Goal: Task Accomplishment & Management: Manage account settings

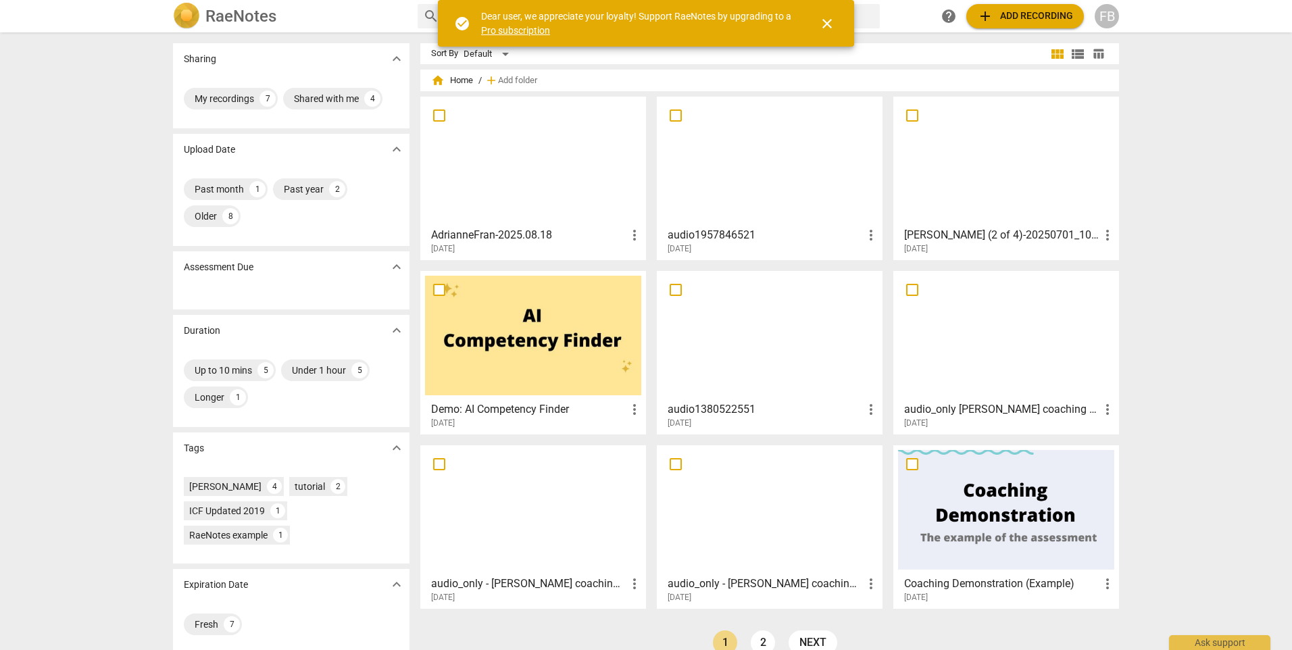
click at [481, 162] on div at bounding box center [533, 161] width 216 height 120
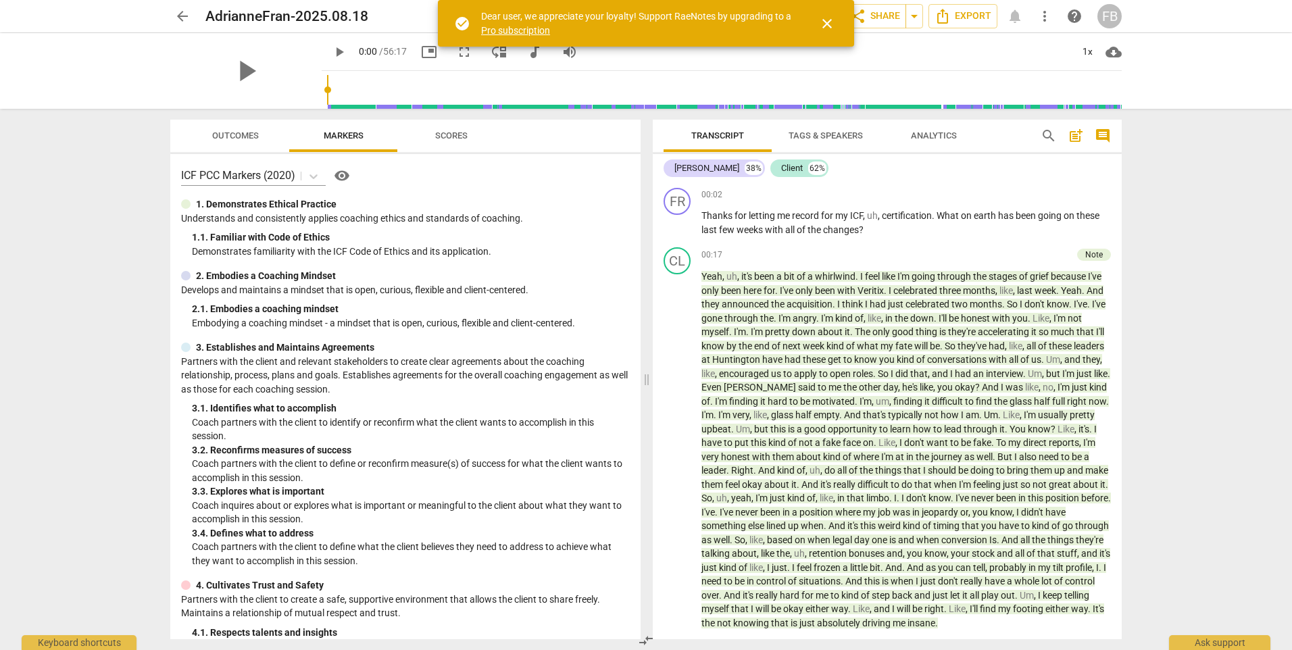
click at [823, 20] on span "close" at bounding box center [827, 24] width 16 height 16
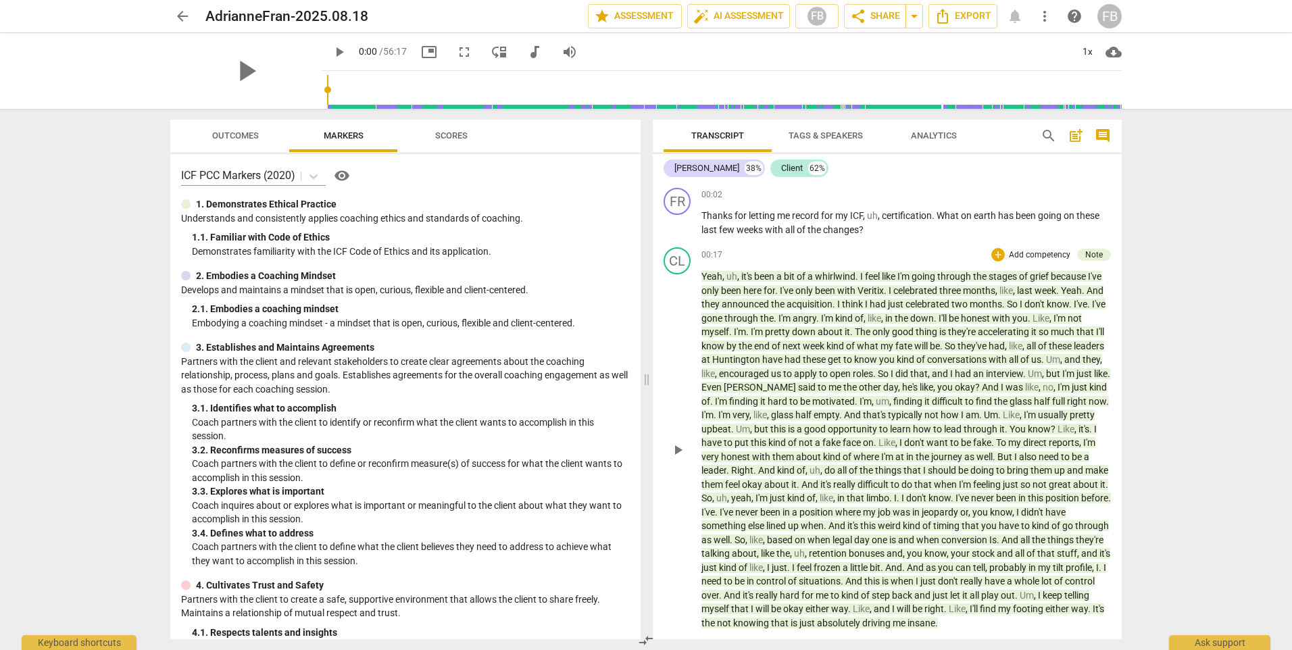
click at [1001, 389] on span "And" at bounding box center [991, 387] width 19 height 11
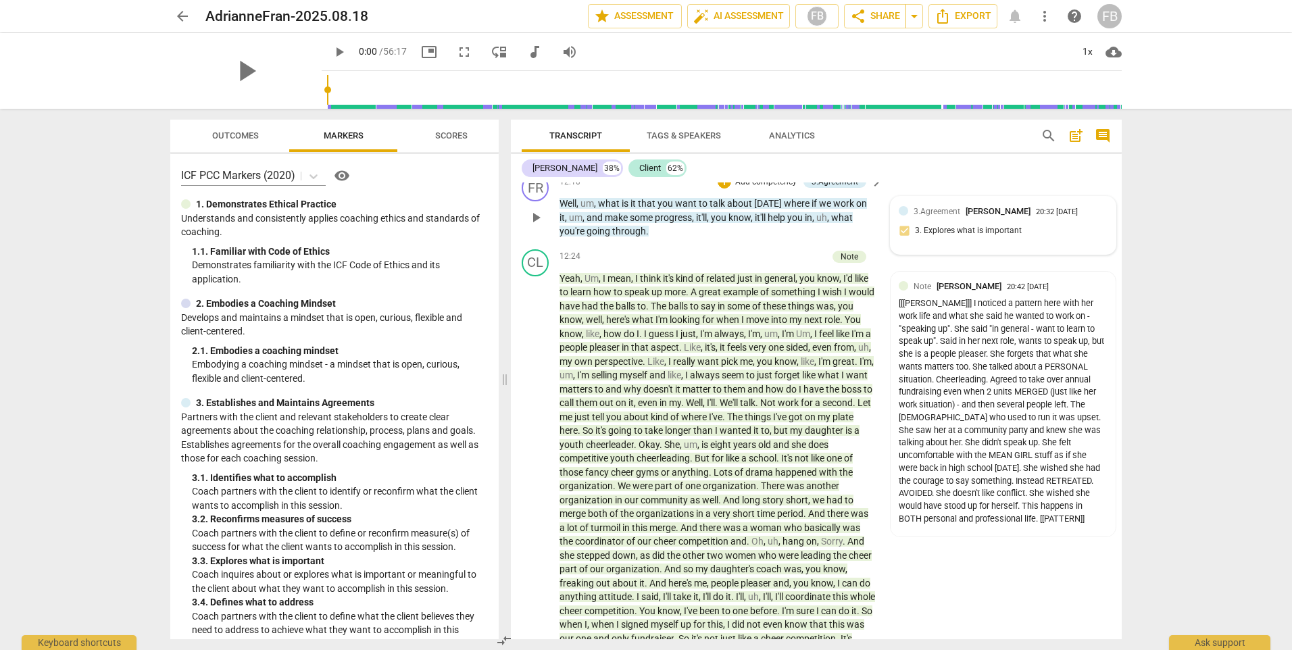
scroll to position [2501, 0]
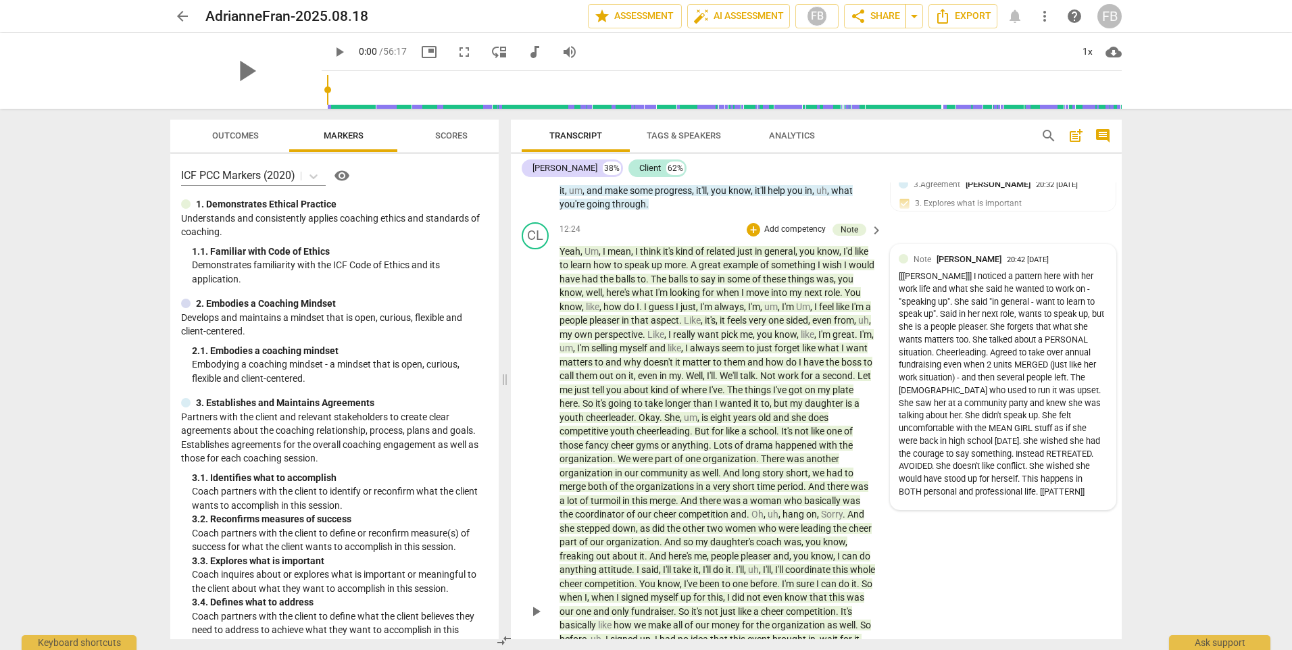
click at [911, 379] on div "[[[PERSON_NAME]]] I noticed a pattern here with her work life and what she said…" at bounding box center [1003, 384] width 209 height 228
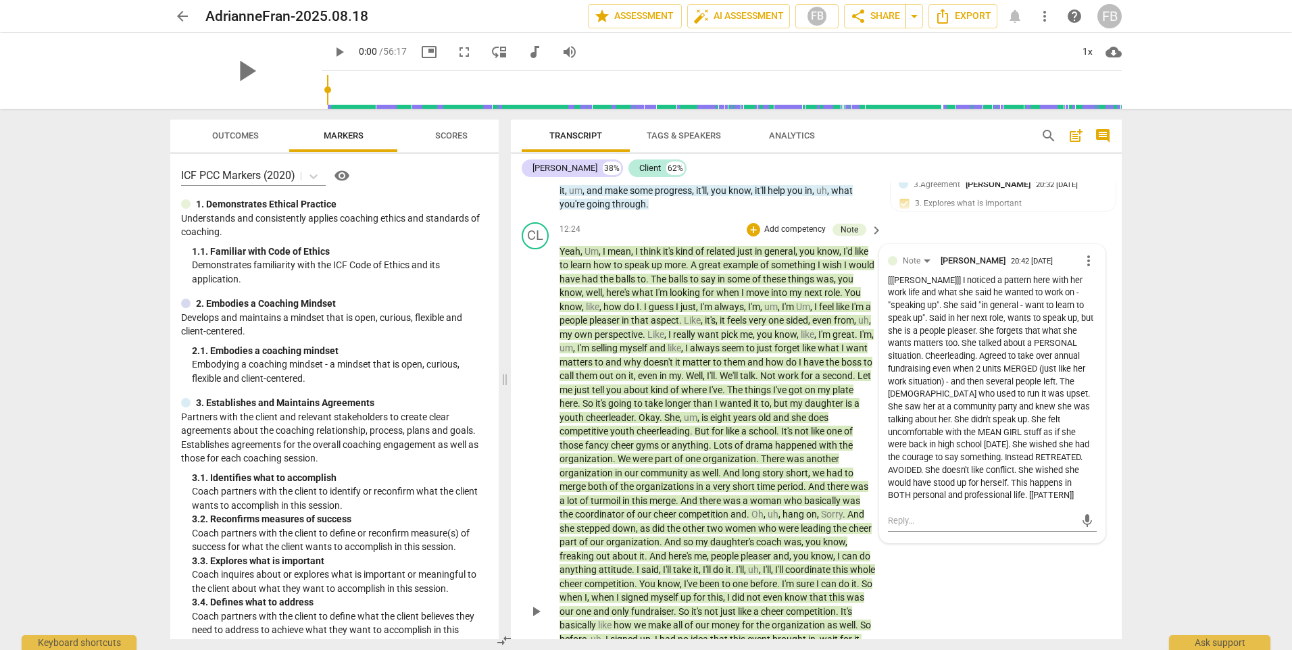
click at [1089, 269] on span "more_vert" at bounding box center [1089, 261] width 16 height 16
click at [1090, 274] on li "Edit" at bounding box center [1099, 277] width 47 height 26
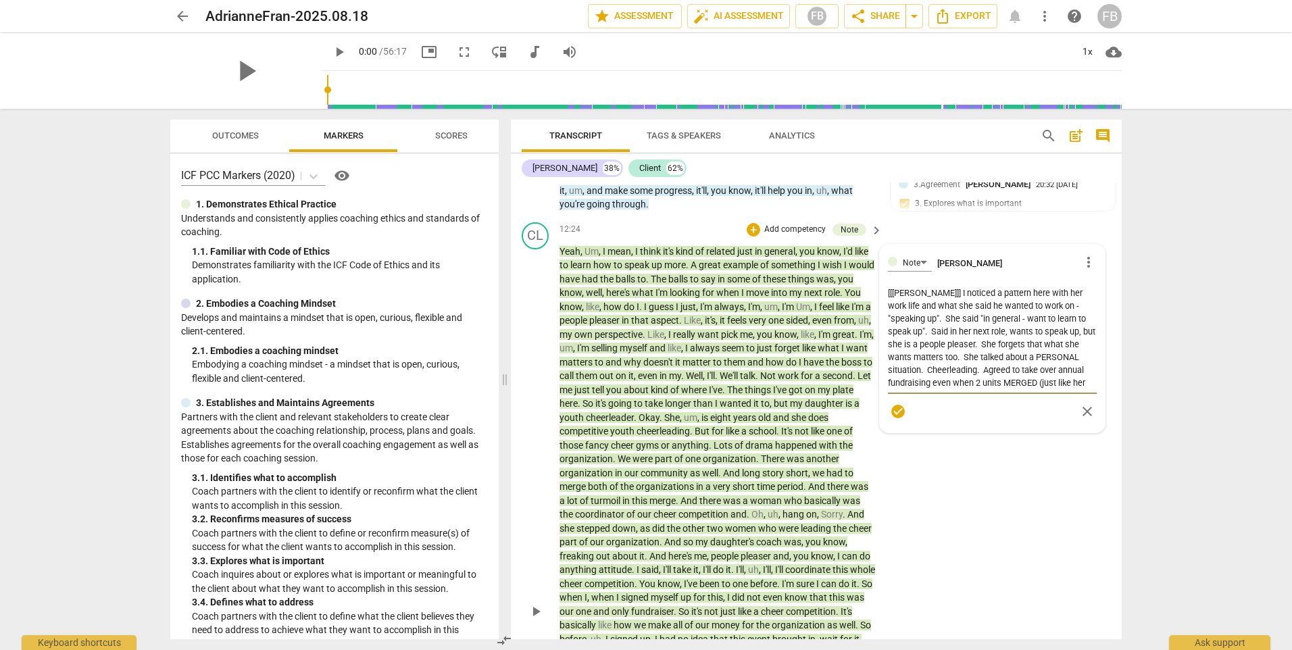
click at [916, 382] on textarea "[[[PERSON_NAME]]] I noticed a pattern here with her work life and what she said…" at bounding box center [992, 338] width 209 height 103
click at [915, 364] on textarea "[[[PERSON_NAME]]] I noticed a pattern here with her work life and what she said…" at bounding box center [992, 338] width 209 height 103
type textarea "[[[PERSON_NAME]]] I noticed a pattern here with her work life and what she said…"
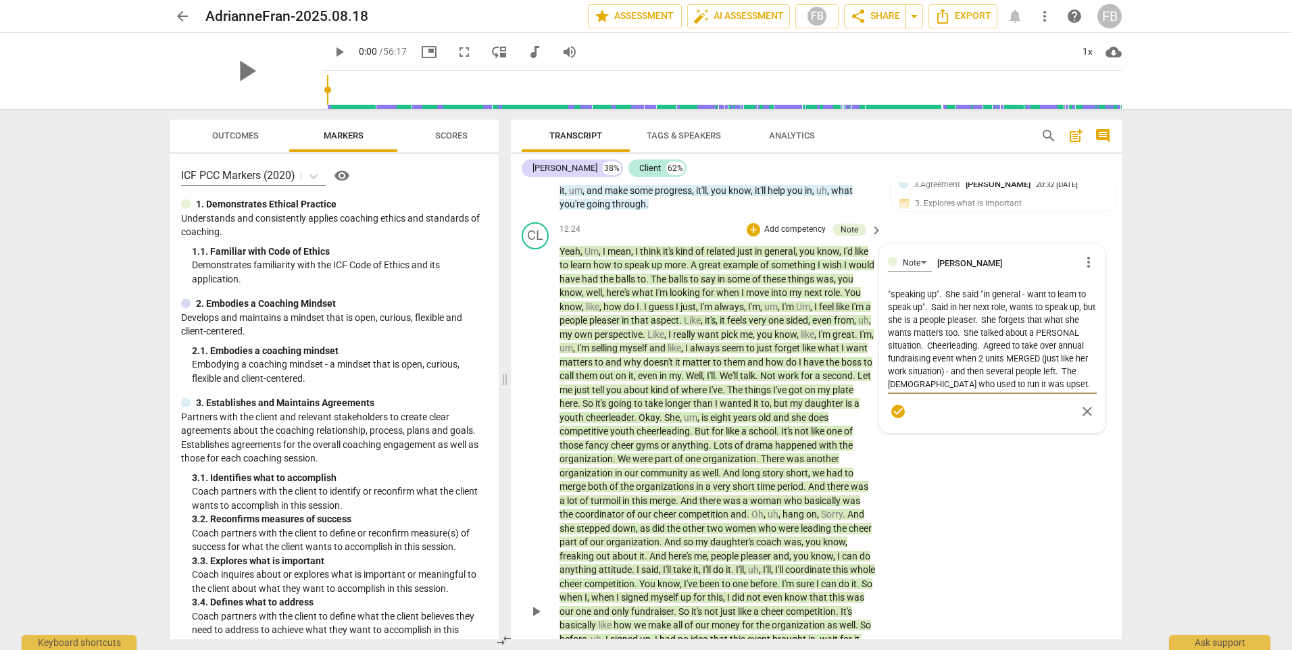
type textarea "[[[PERSON_NAME]]] I noticed a pattern here with her work life and what she said…"
click at [904, 420] on span "check_circle" at bounding box center [898, 412] width 20 height 16
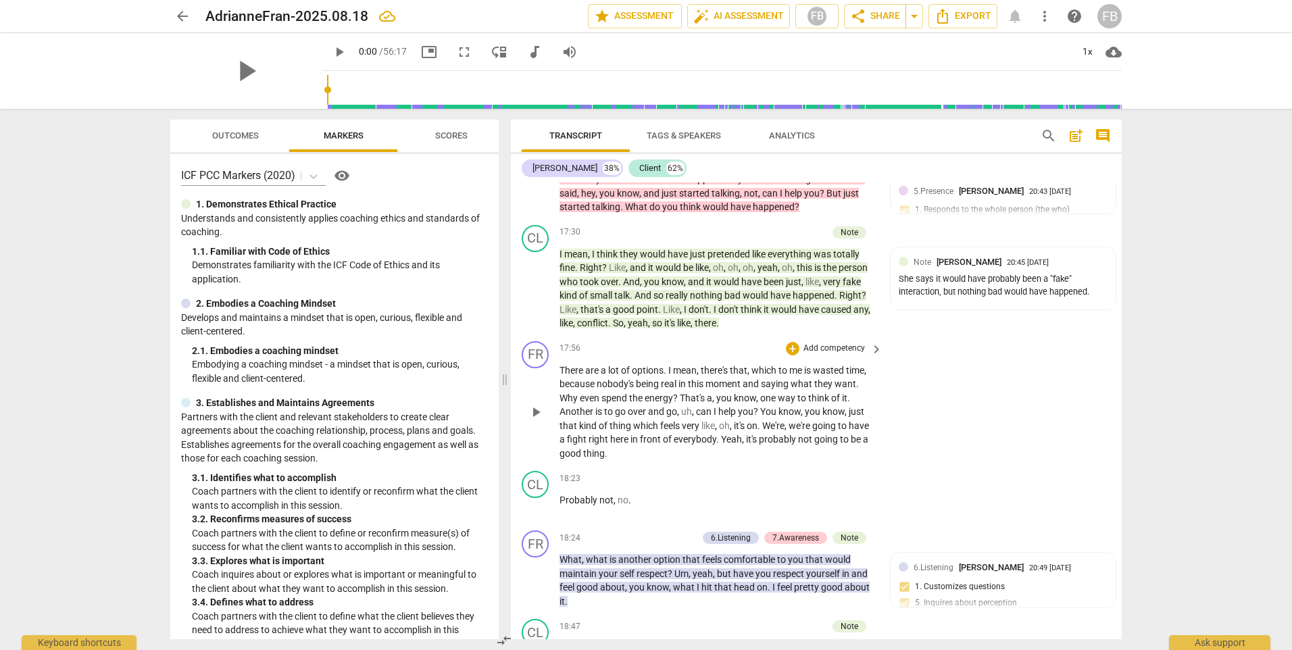
scroll to position [3380, 0]
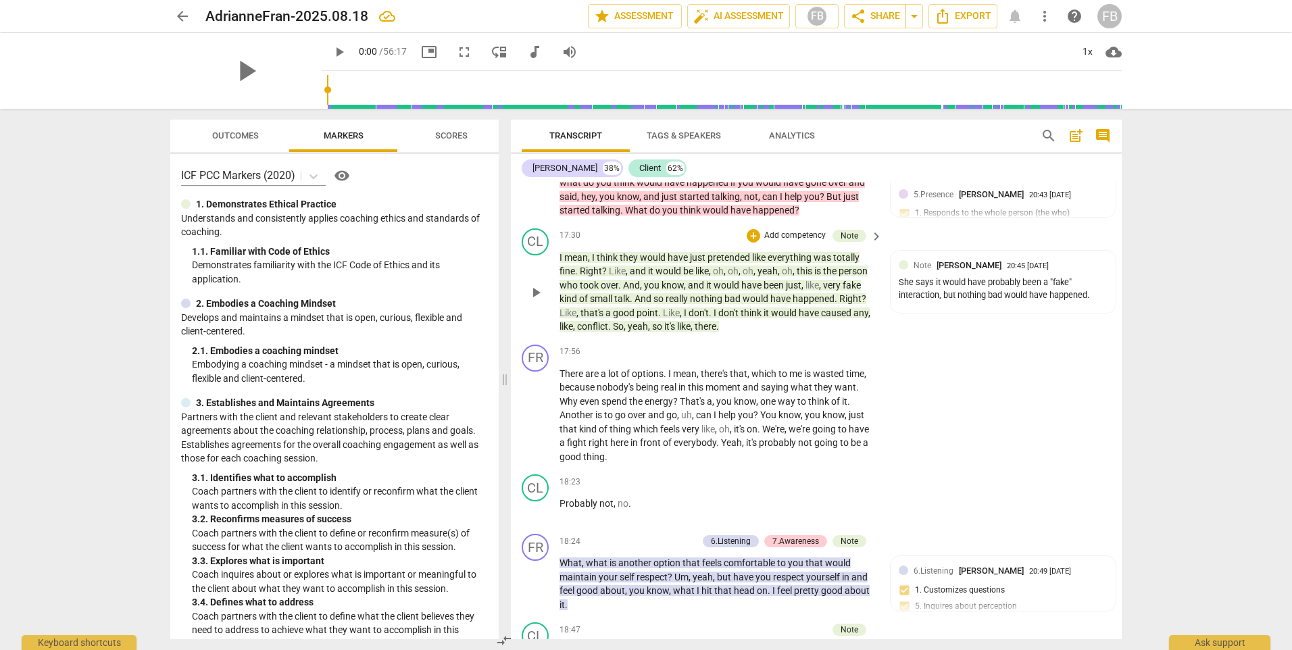
click at [538, 301] on span "play_arrow" at bounding box center [536, 293] width 16 height 16
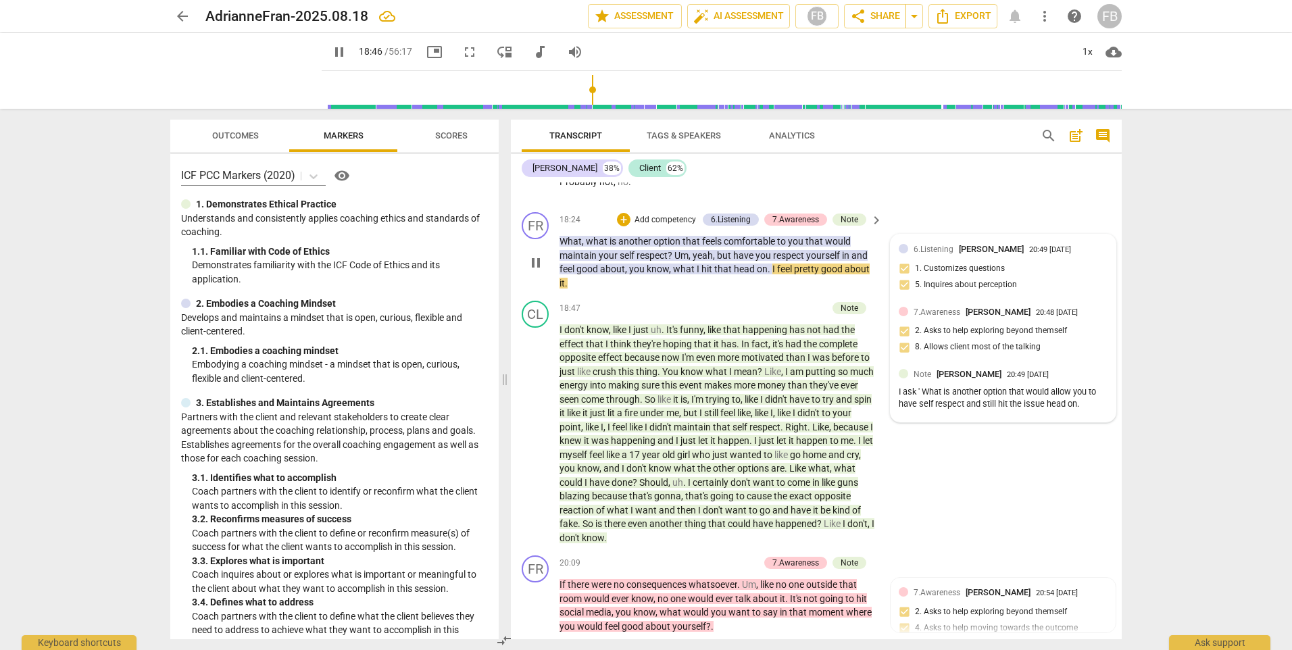
scroll to position [3769, 0]
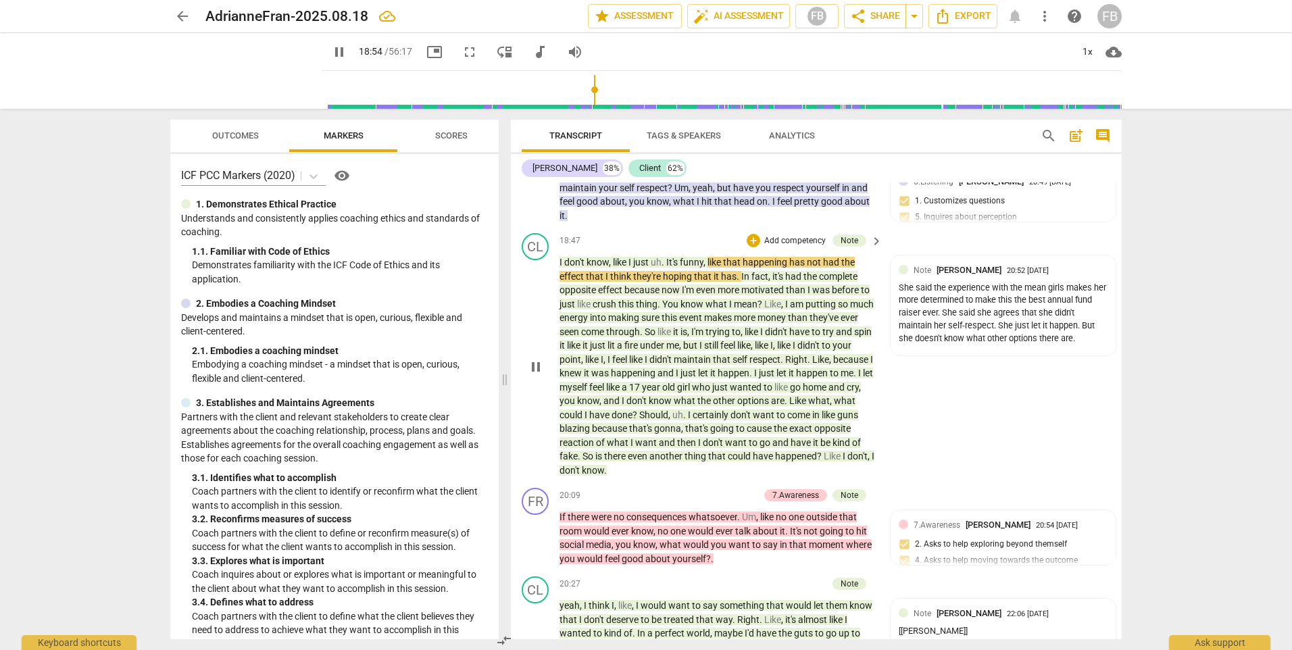
click at [534, 375] on span "pause" at bounding box center [536, 367] width 16 height 16
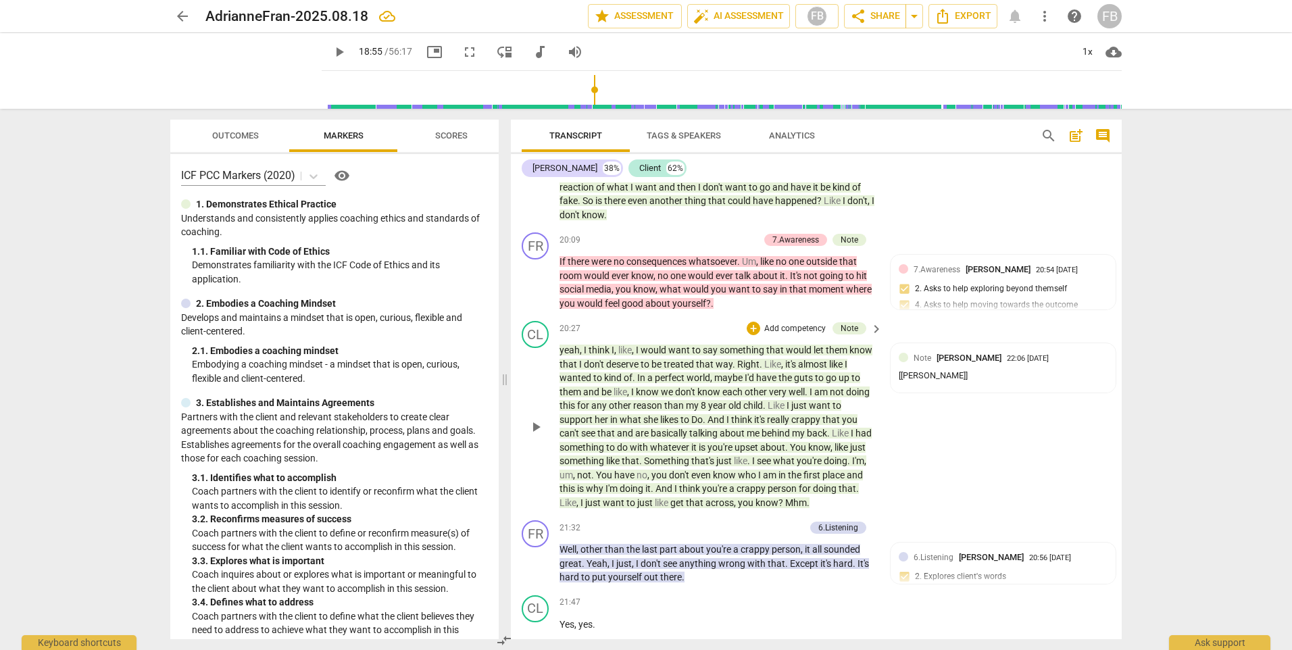
scroll to position [4107, 0]
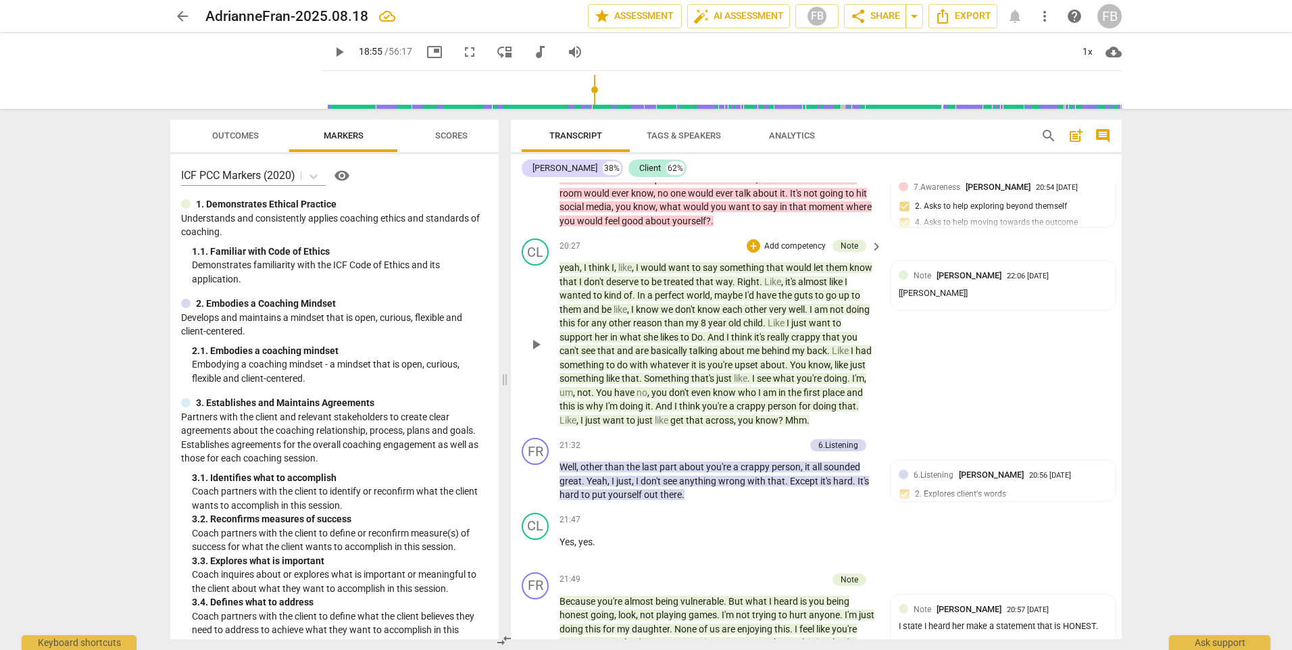
click at [533, 353] on span "play_arrow" at bounding box center [536, 345] width 16 height 16
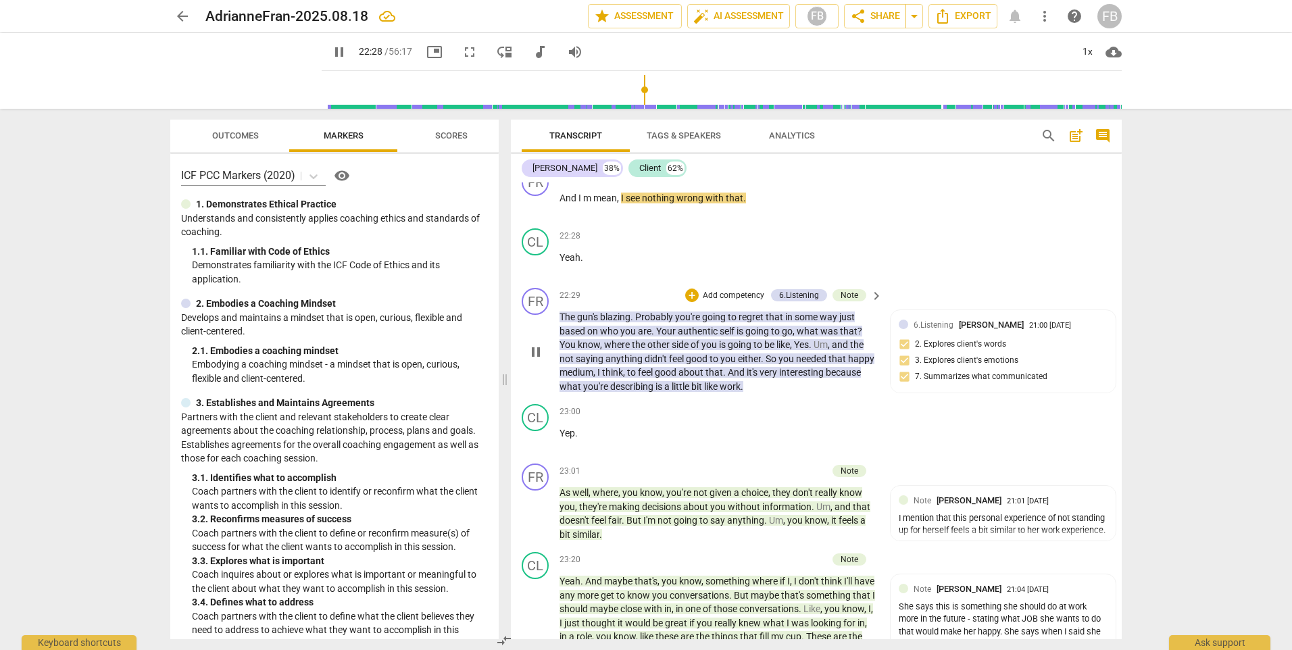
scroll to position [4716, 0]
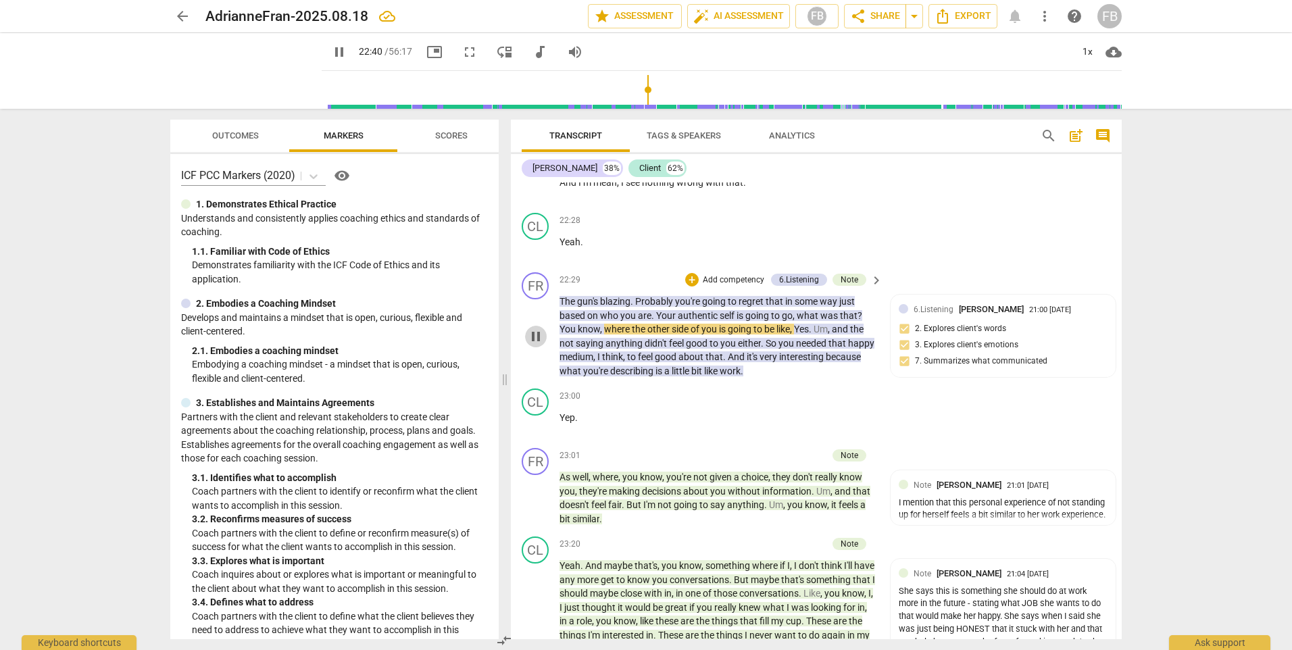
click at [535, 345] on span "pause" at bounding box center [536, 337] width 16 height 16
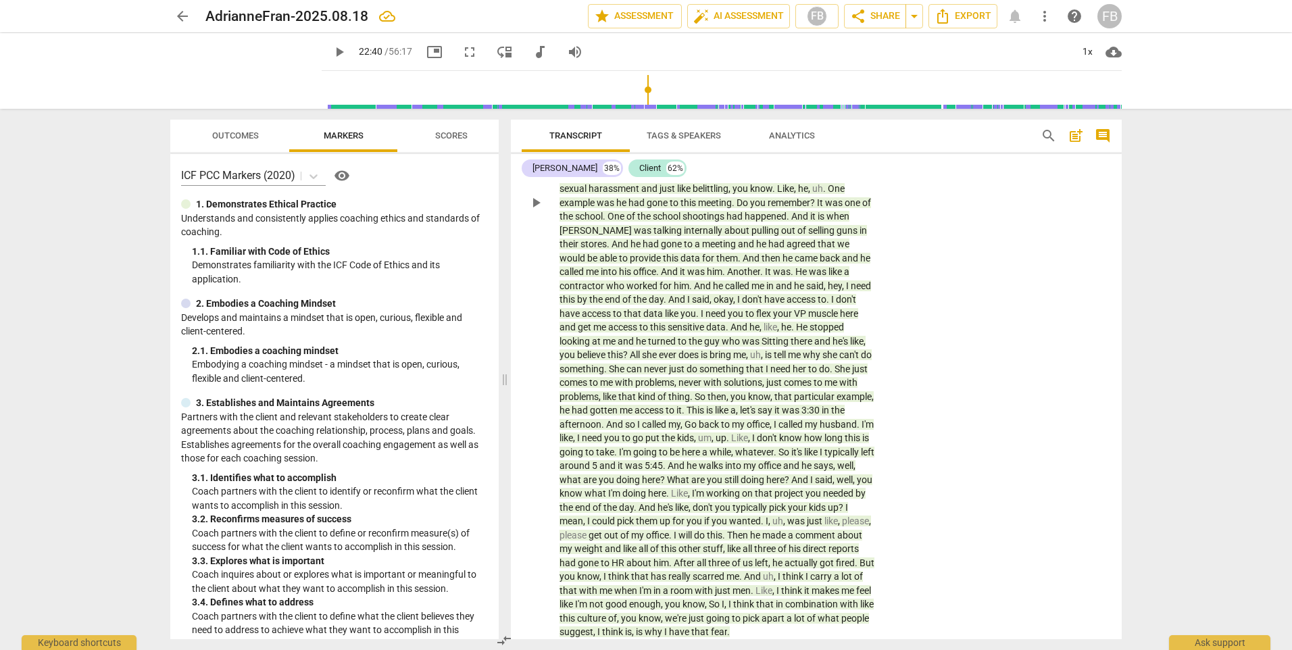
scroll to position [10056, 0]
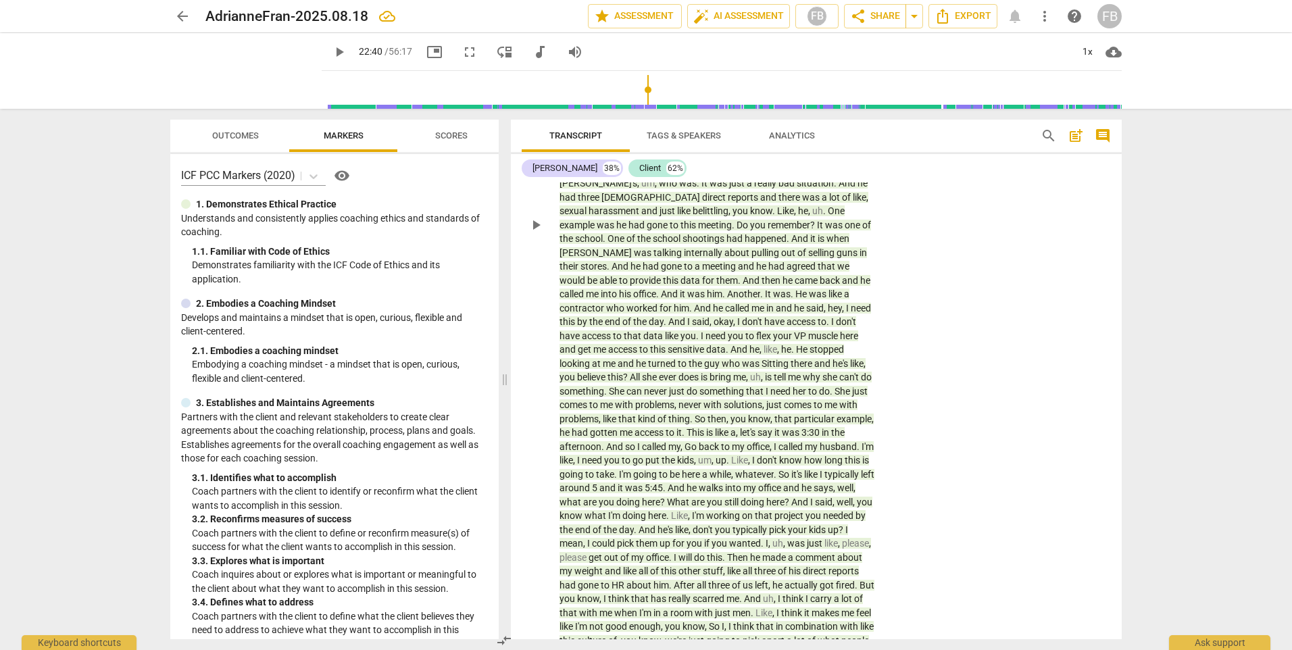
drag, startPoint x: 701, startPoint y: 274, endPoint x: 769, endPoint y: 291, distance: 70.3
click at [701, 274] on p "Fear , you know , at work ? And this is going to sound . I'll just . Again , le…" at bounding box center [718, 224] width 316 height 873
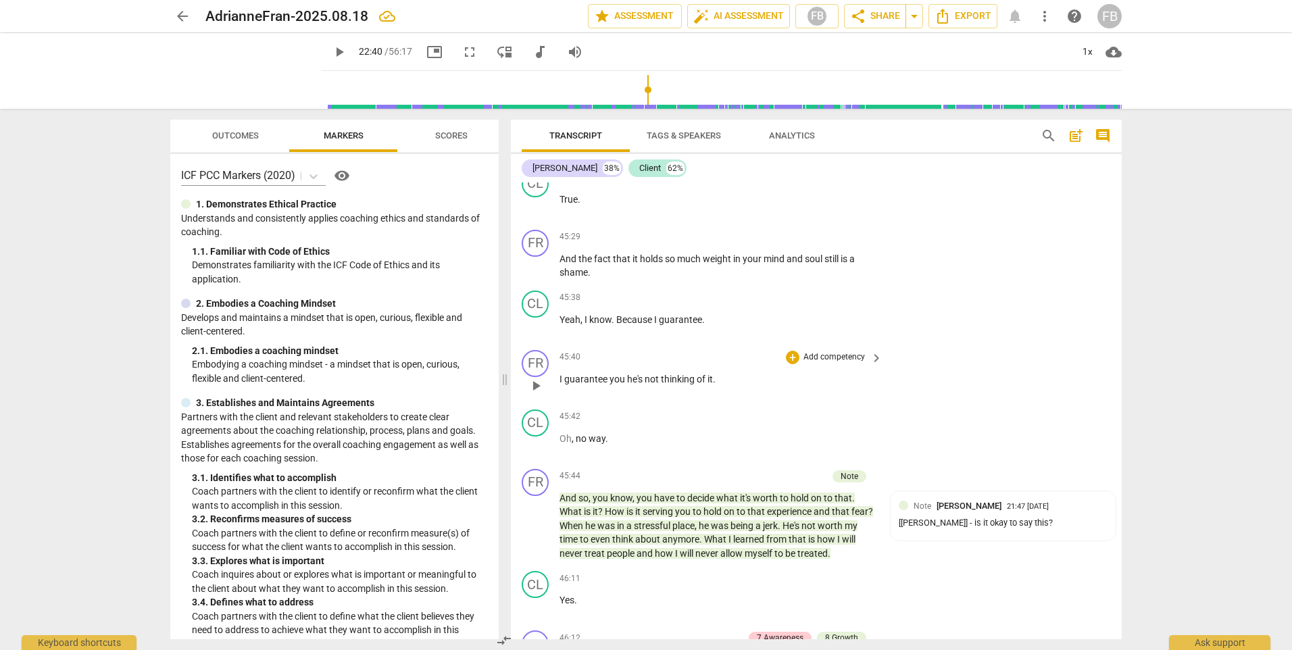
scroll to position [11002, 0]
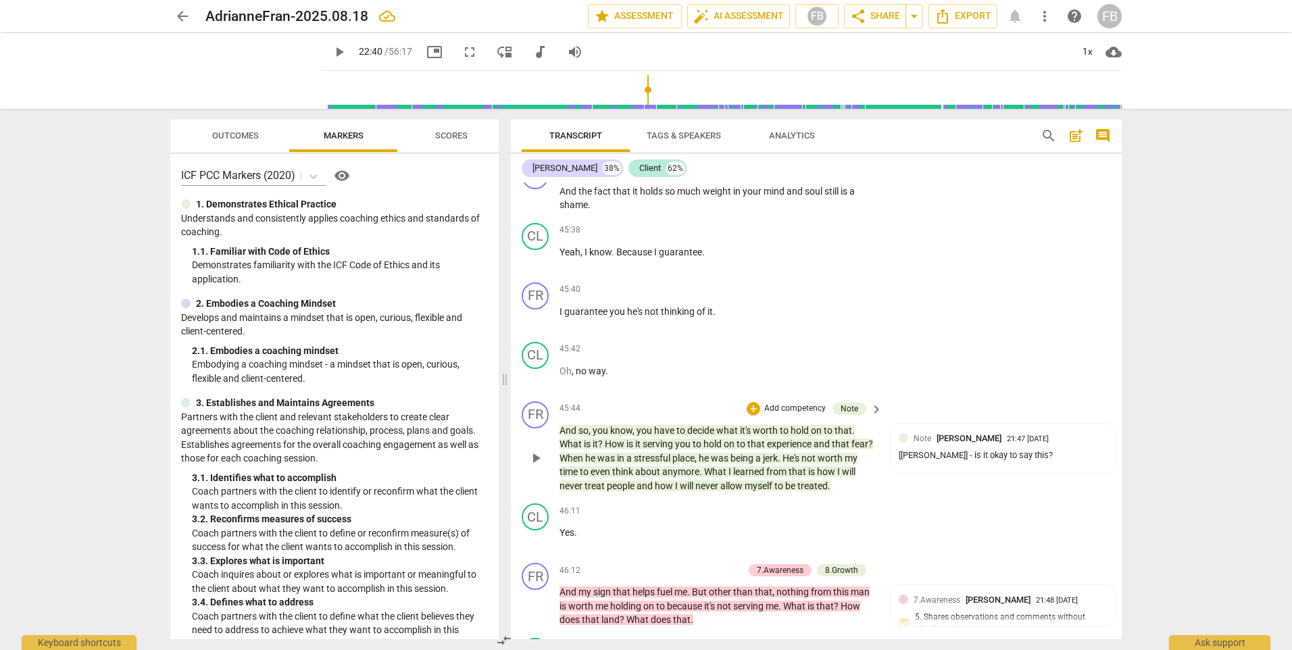
click at [539, 457] on span "play_arrow" at bounding box center [536, 458] width 16 height 16
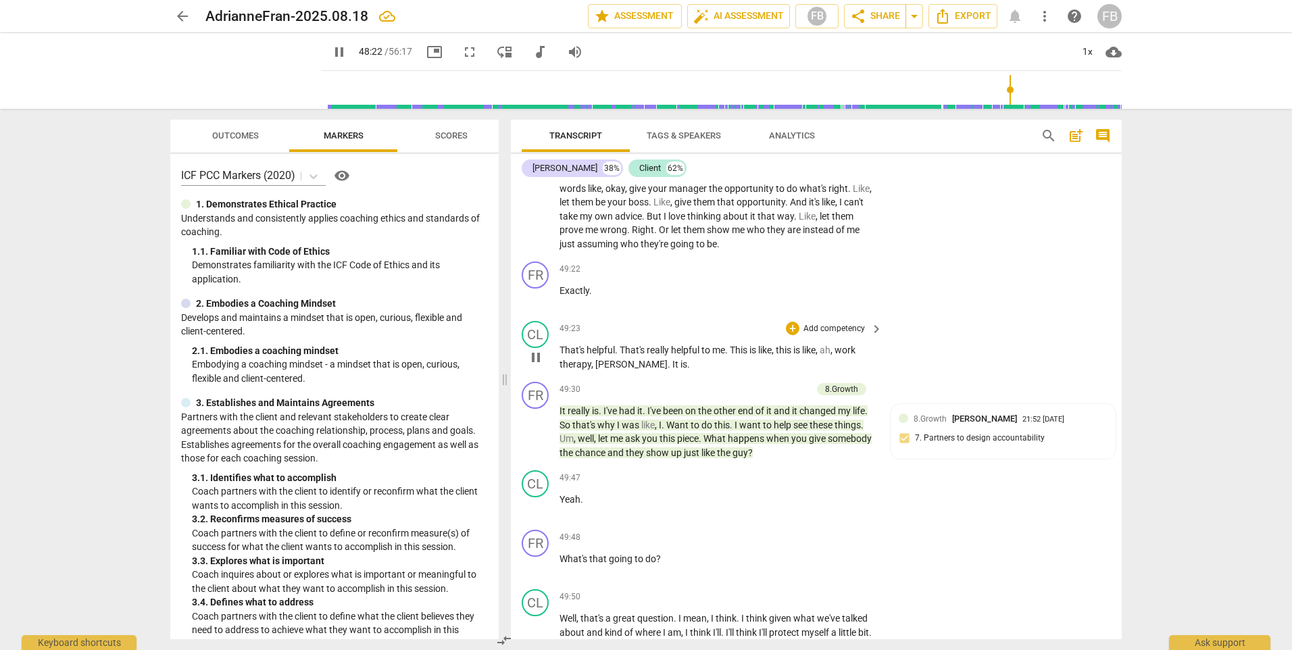
scroll to position [12354, 0]
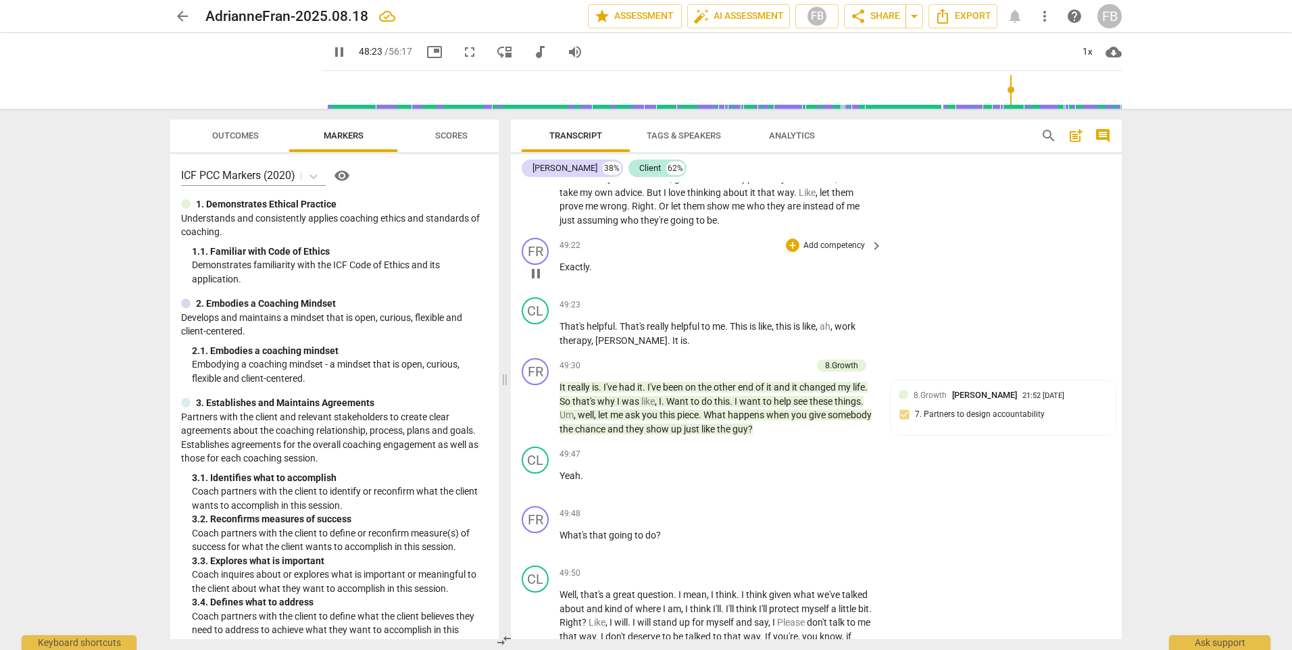
drag, startPoint x: 539, startPoint y: 299, endPoint x: 539, endPoint y: 329, distance: 30.4
click at [539, 282] on span "pause" at bounding box center [536, 274] width 16 height 16
click at [538, 342] on span "play_arrow" at bounding box center [536, 334] width 16 height 16
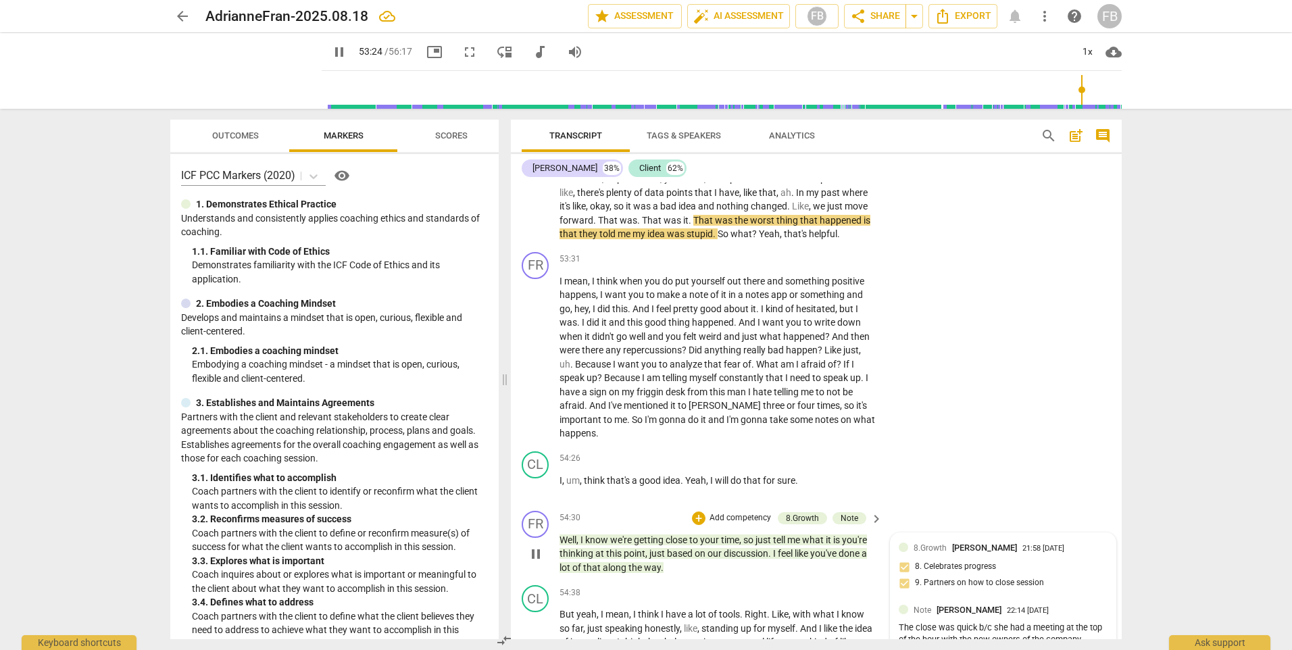
scroll to position [13926, 0]
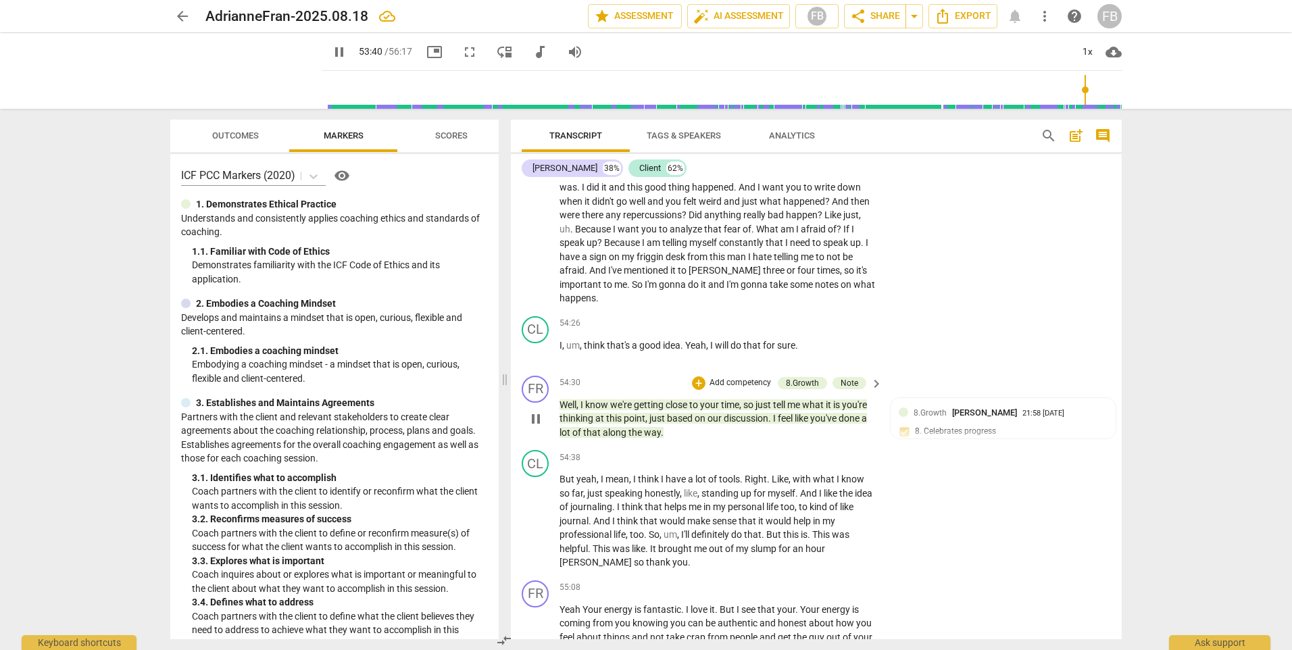
drag, startPoint x: 535, startPoint y: 432, endPoint x: 1062, endPoint y: 500, distance: 531.0
click at [535, 427] on span "pause" at bounding box center [536, 419] width 16 height 16
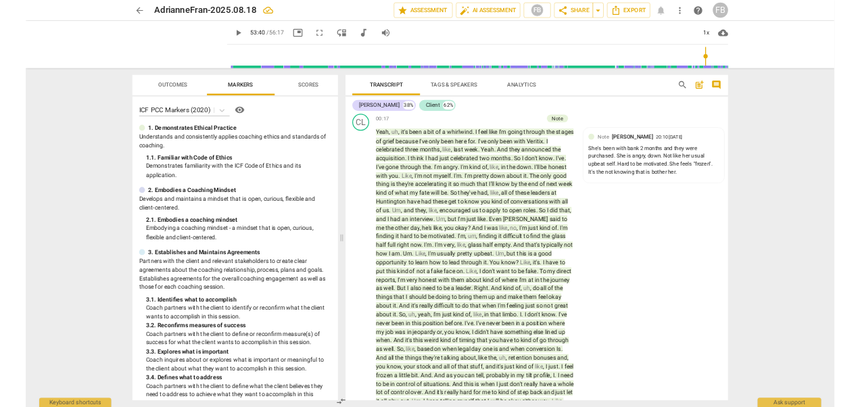
scroll to position [0, 0]
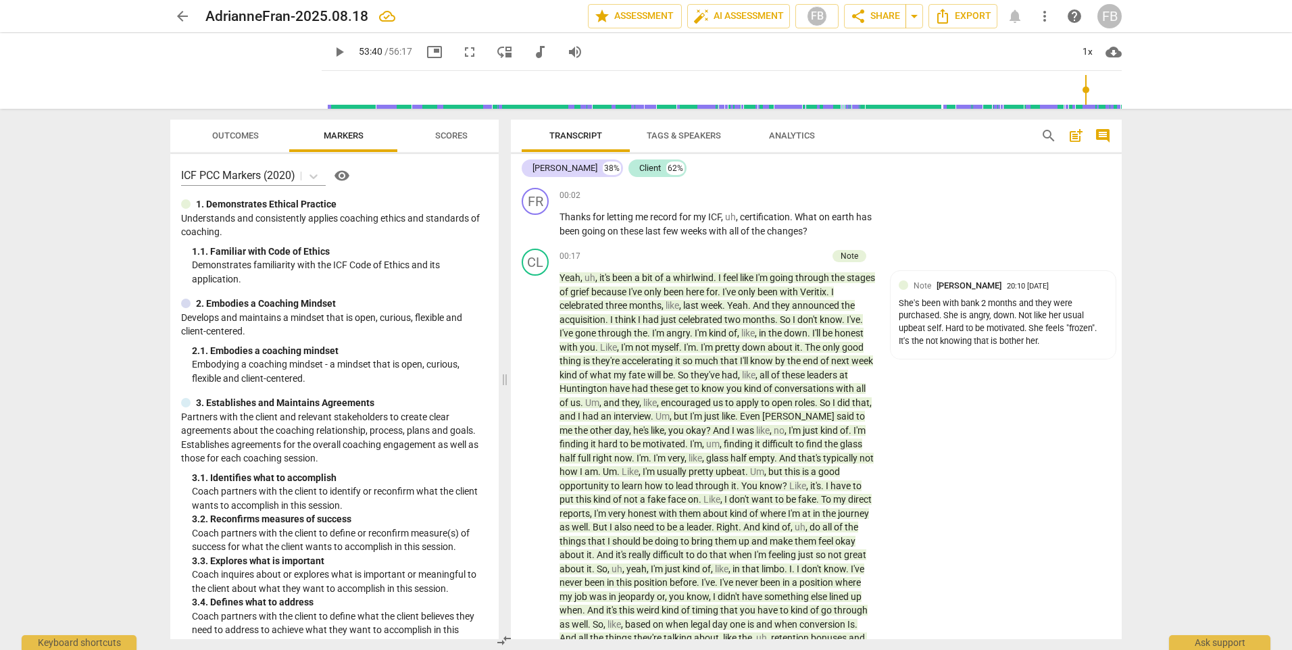
click at [53, 253] on div "arrow_back AdrianneFran-2025.08.18 edit star Assessment auto_fix_high AI Assess…" at bounding box center [646, 325] width 1292 height 650
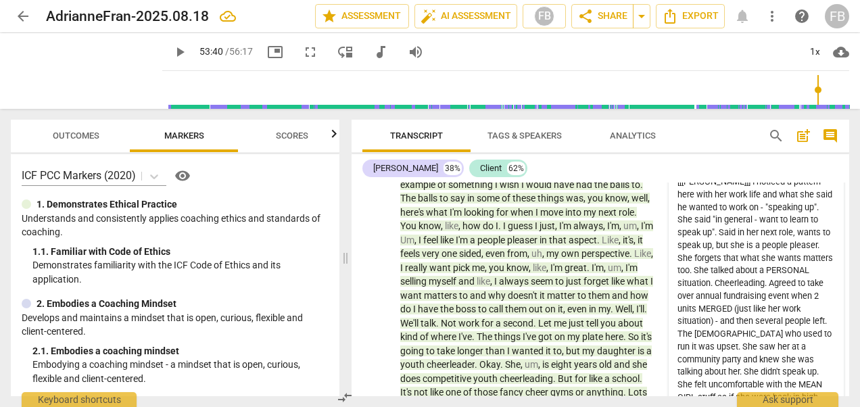
scroll to position [3177, 0]
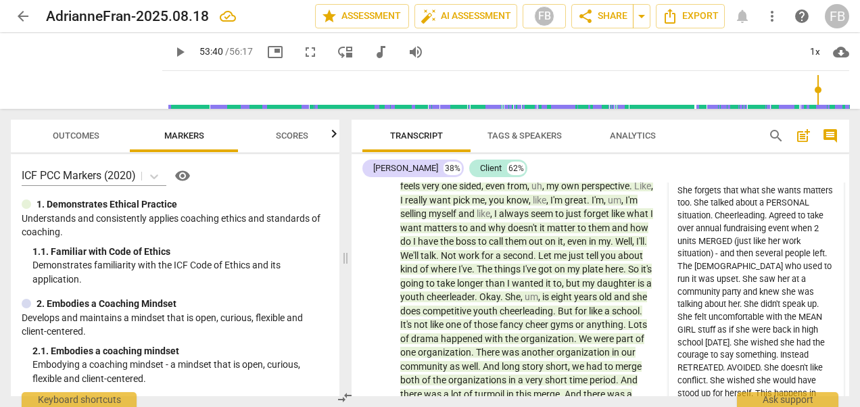
click at [708, 276] on div "[[[PERSON_NAME]]] I noticed a pattern here with her work life and what she said…" at bounding box center [756, 266] width 158 height 317
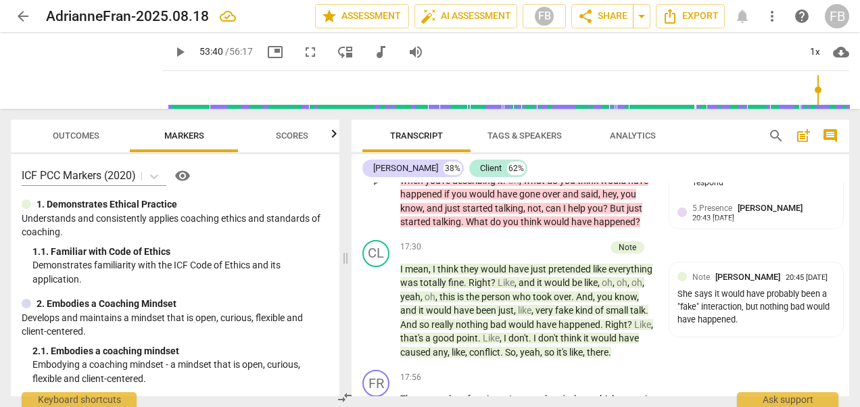
scroll to position [4056, 0]
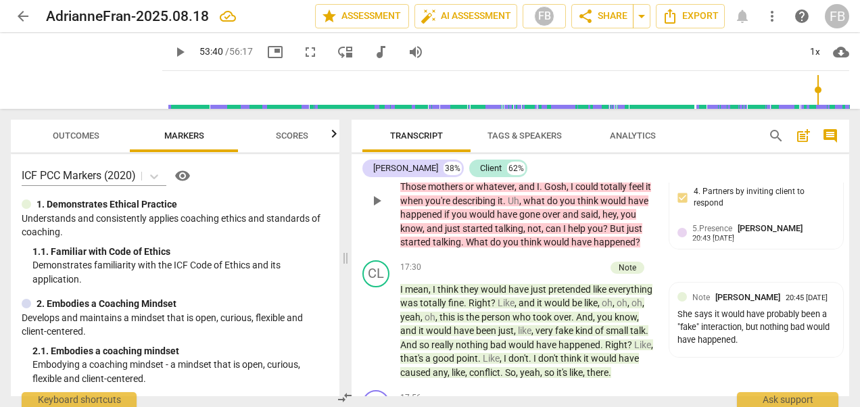
click at [381, 209] on span "play_arrow" at bounding box center [376, 201] width 16 height 16
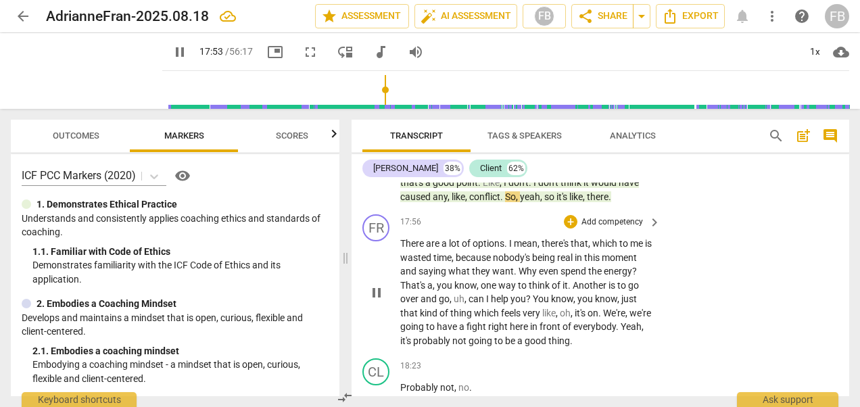
scroll to position [4299, 0]
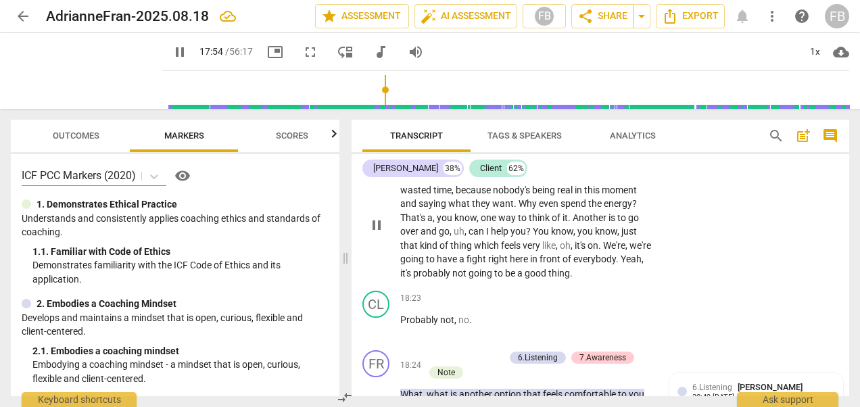
click at [372, 233] on span "pause" at bounding box center [376, 225] width 16 height 16
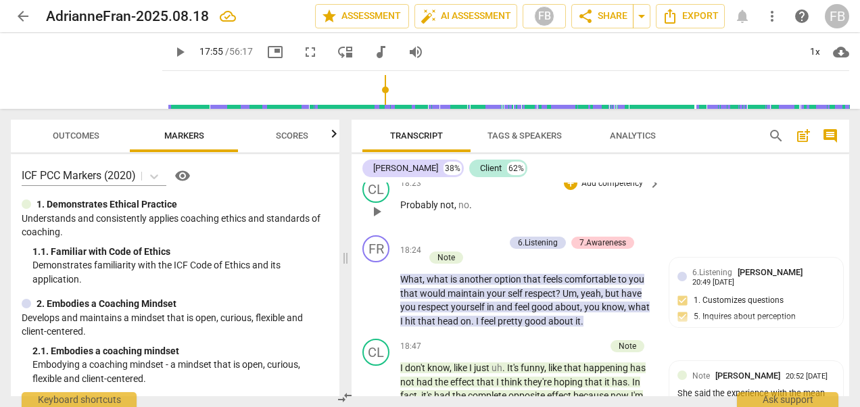
scroll to position [4434, 0]
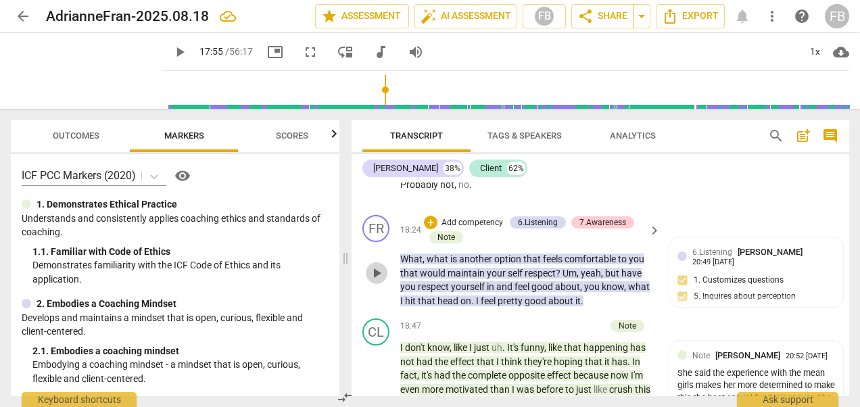
click at [380, 281] on span "play_arrow" at bounding box center [376, 273] width 16 height 16
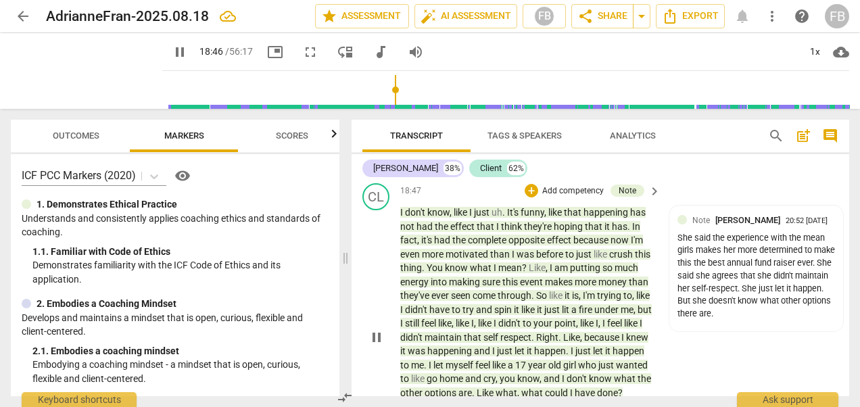
scroll to position [4637, 0]
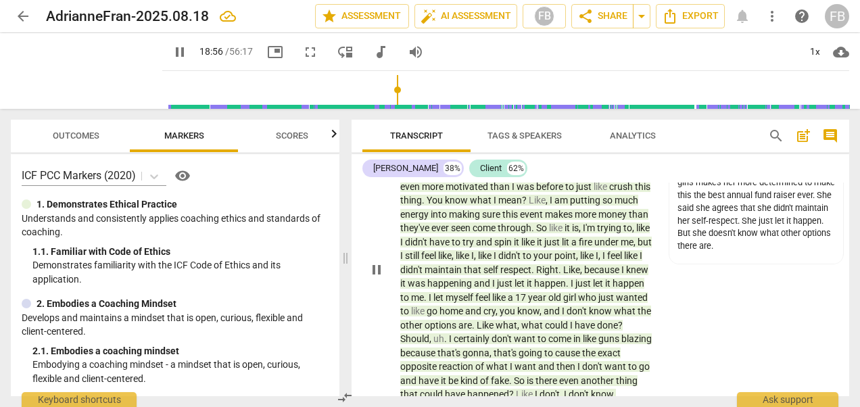
click at [375, 278] on span "pause" at bounding box center [376, 270] width 16 height 16
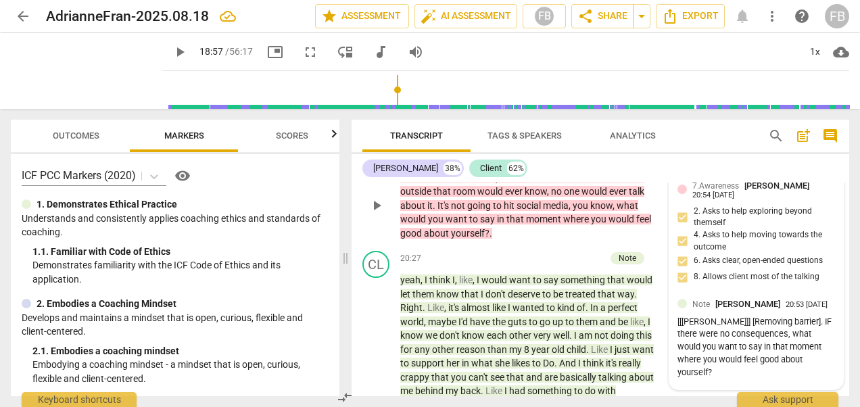
scroll to position [4908, 0]
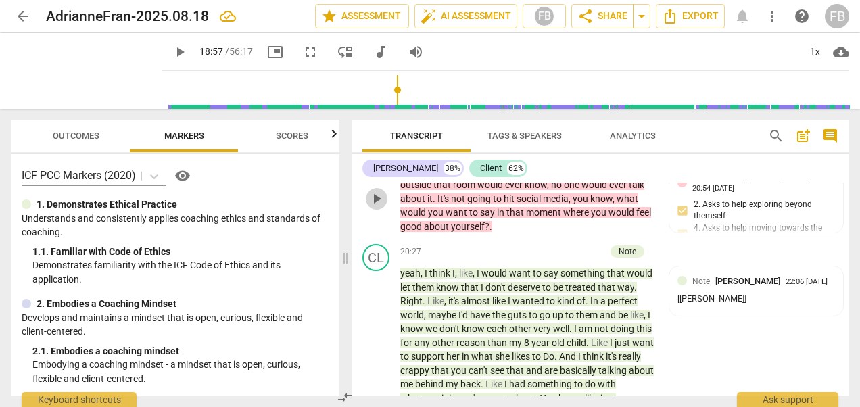
click at [372, 207] on span "play_arrow" at bounding box center [376, 199] width 16 height 16
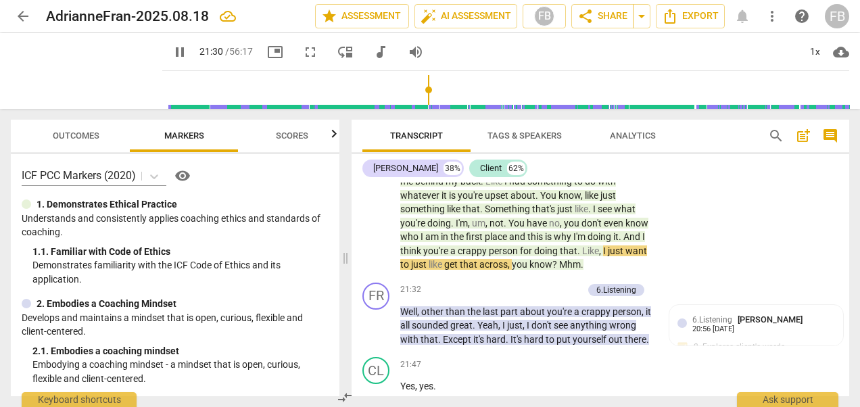
scroll to position [5178, 0]
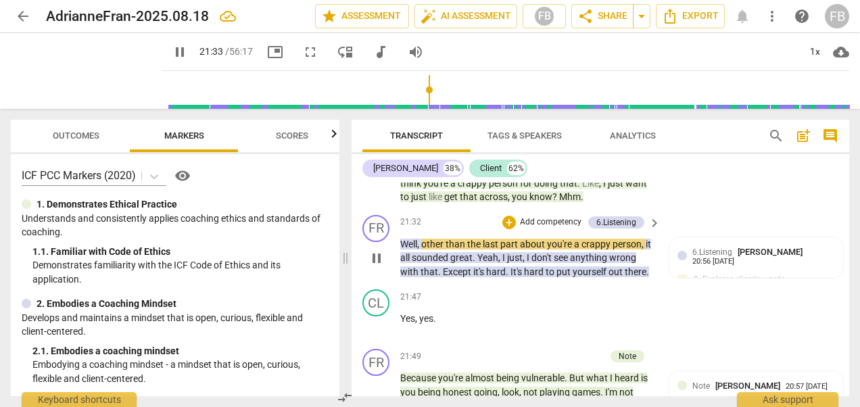
click at [371, 266] on span "pause" at bounding box center [376, 258] width 16 height 16
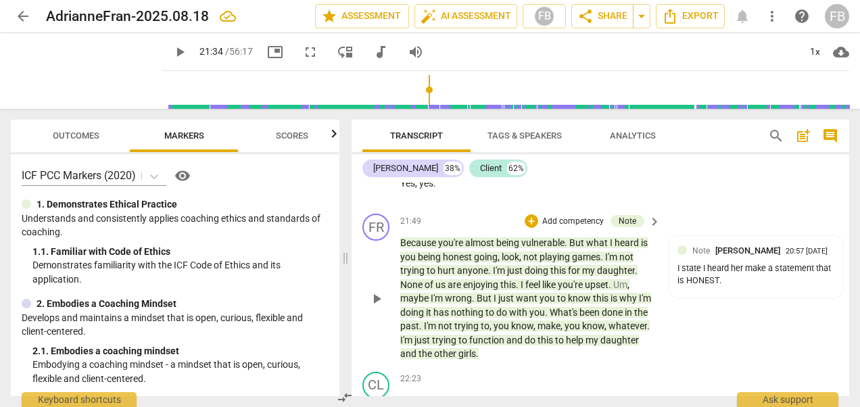
scroll to position [5381, 0]
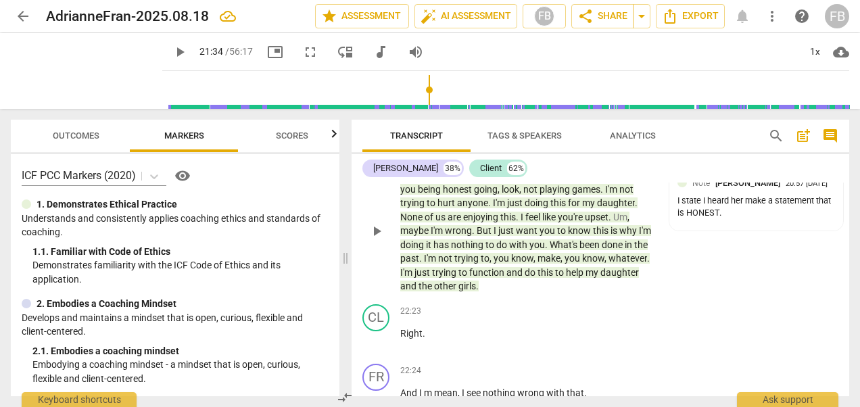
click at [372, 239] on span "play_arrow" at bounding box center [376, 231] width 16 height 16
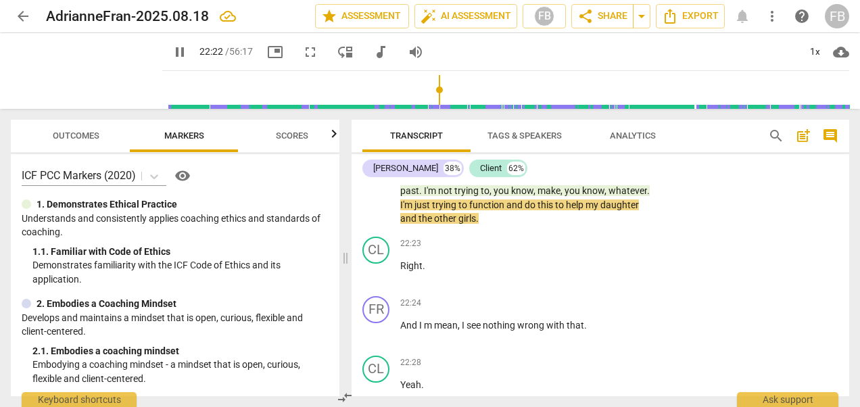
drag, startPoint x: 378, startPoint y: 233, endPoint x: 377, endPoint y: 257, distance: 23.7
click at [378, 172] on span "pause" at bounding box center [376, 163] width 16 height 16
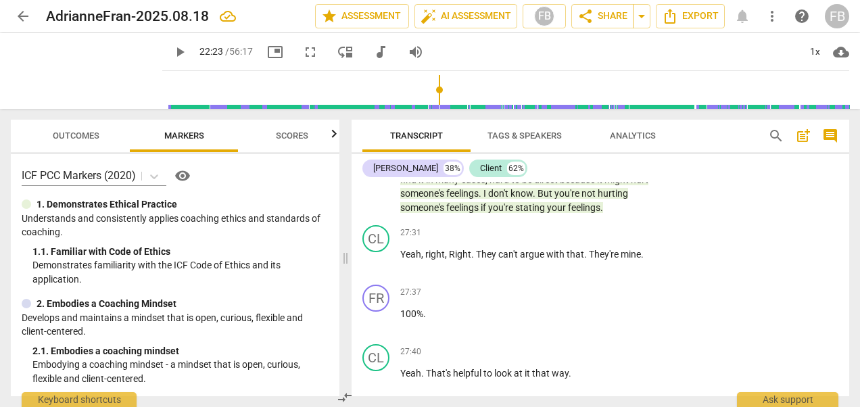
scroll to position [7071, 0]
click at [377, 268] on span "play_arrow" at bounding box center [376, 259] width 16 height 16
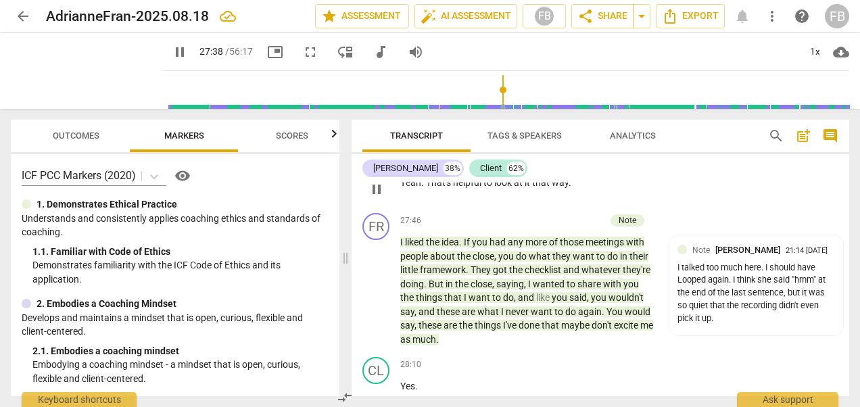
scroll to position [7274, 0]
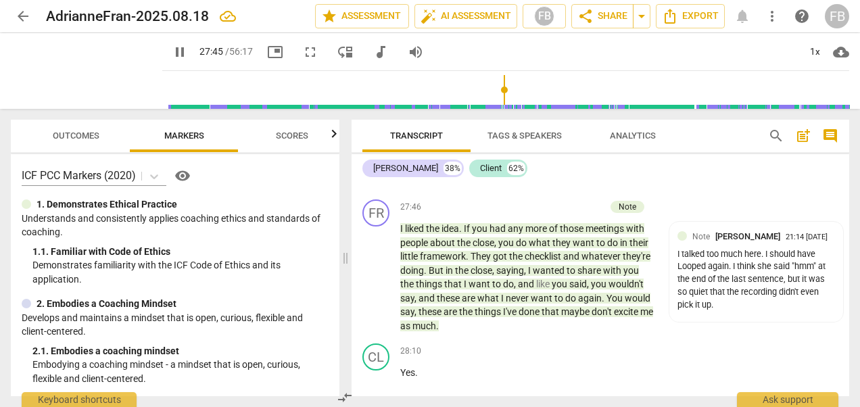
click at [379, 184] on span "pause" at bounding box center [376, 176] width 16 height 16
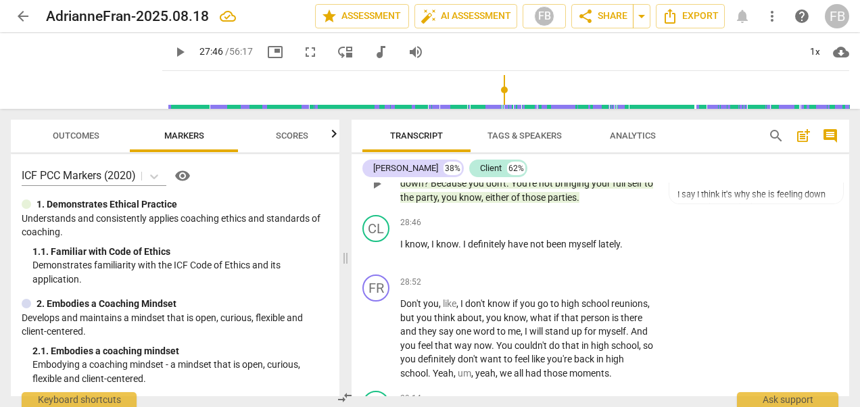
scroll to position [7679, 0]
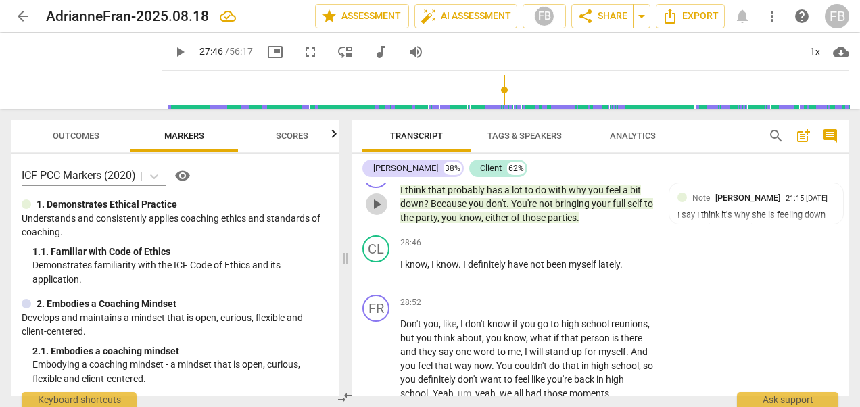
click at [374, 212] on span "play_arrow" at bounding box center [376, 204] width 16 height 16
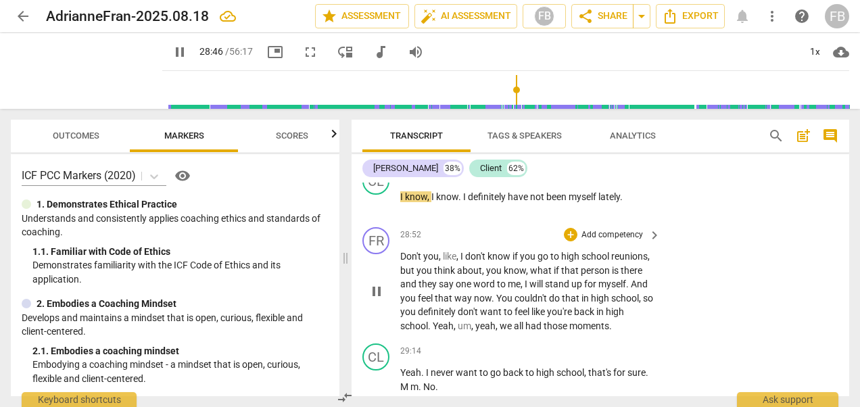
scroll to position [7814, 0]
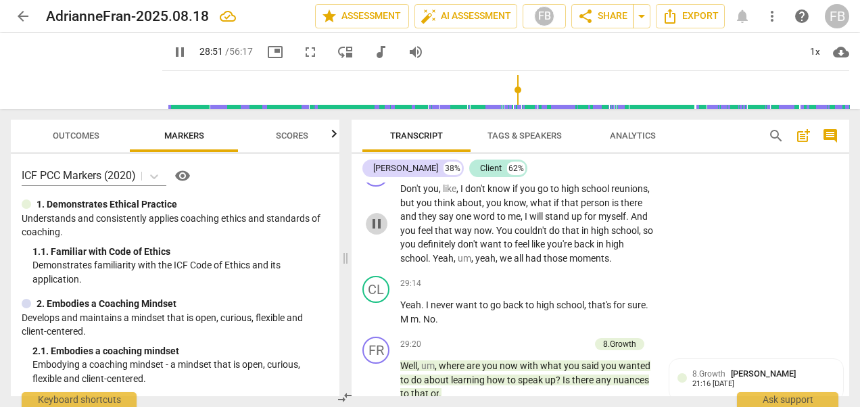
click at [374, 232] on span "pause" at bounding box center [376, 224] width 16 height 16
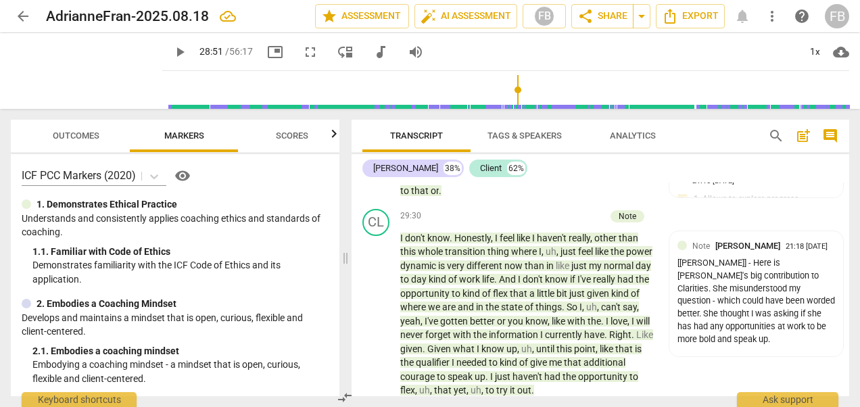
scroll to position [8085, 0]
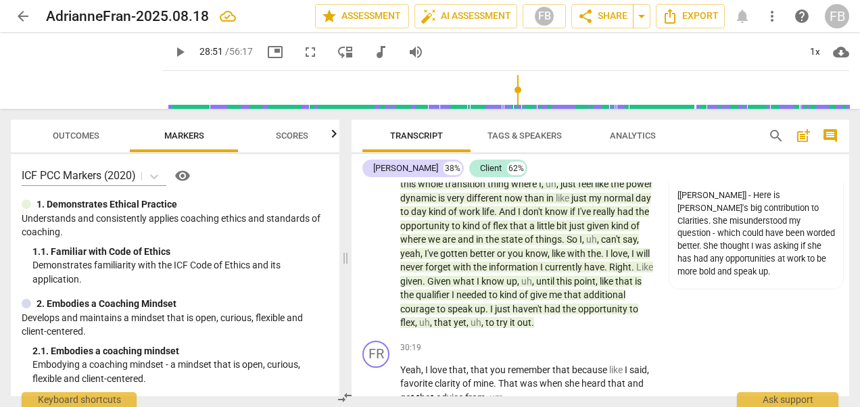
click at [384, 118] on span "play_arrow" at bounding box center [376, 109] width 16 height 16
click at [377, 118] on span "pause" at bounding box center [376, 109] width 16 height 16
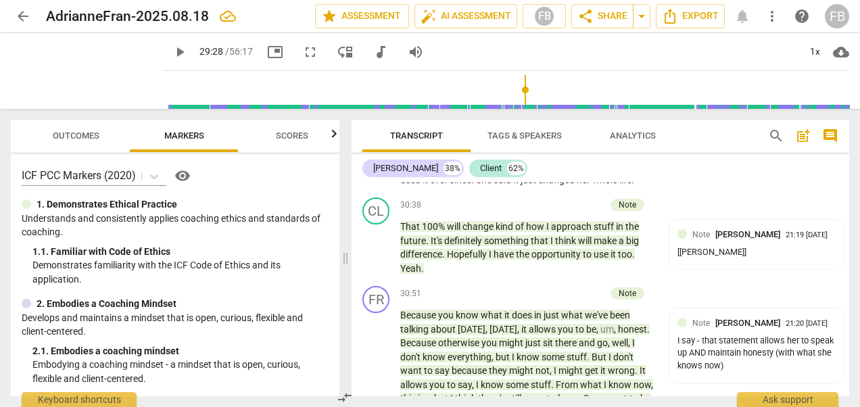
scroll to position [8490, 0]
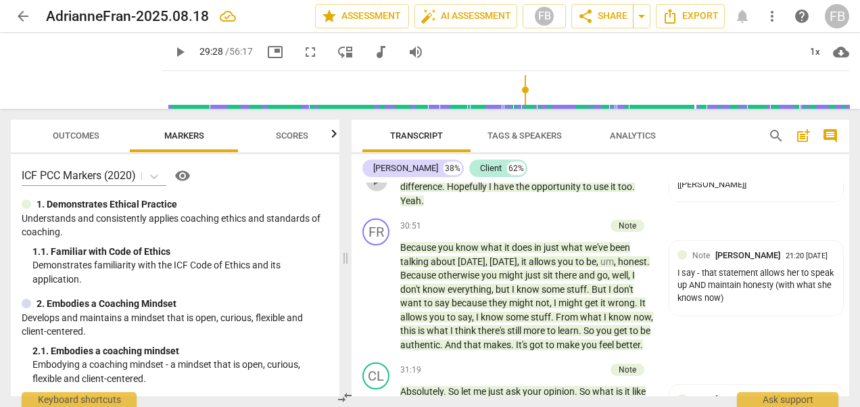
click at [374, 189] on span "play_arrow" at bounding box center [376, 180] width 16 height 16
drag, startPoint x: 374, startPoint y: 303, endPoint x: 452, endPoint y: 307, distance: 77.2
click at [374, 189] on span "pause" at bounding box center [376, 180] width 16 height 16
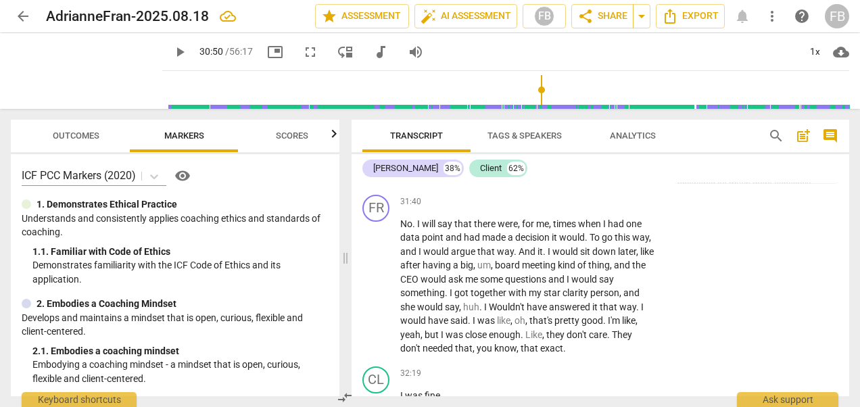
scroll to position [8828, 0]
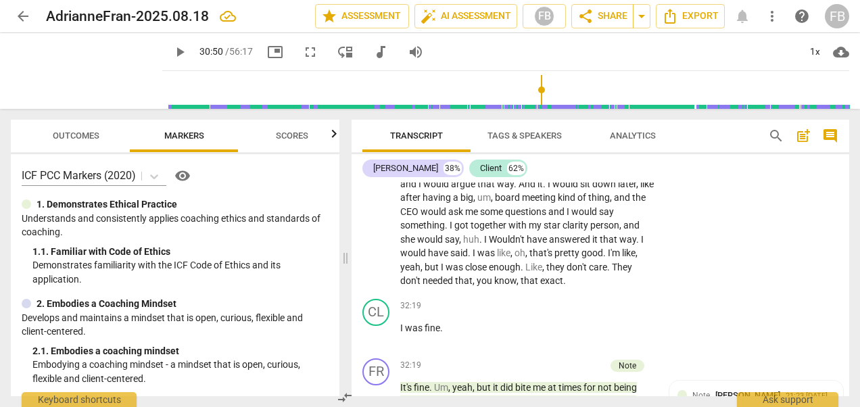
click at [382, 90] on span "play_arrow" at bounding box center [376, 82] width 16 height 16
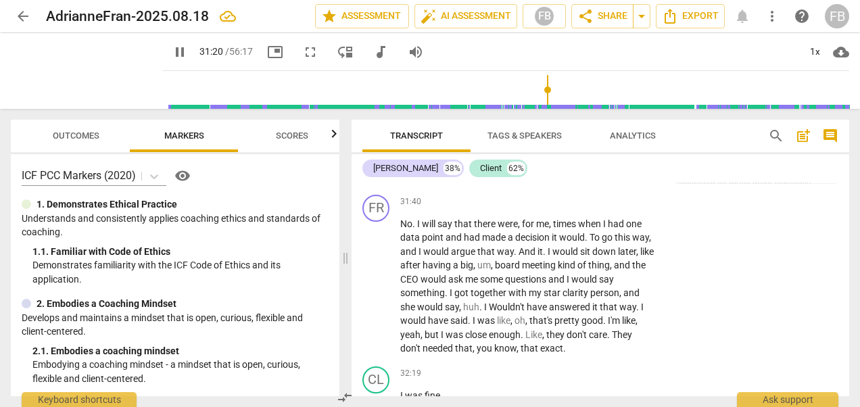
click at [381, 158] on span "pause" at bounding box center [376, 149] width 16 height 16
click at [460, 81] on p "Because you know what it does in just what we've been talking about [DATE] , [D…" at bounding box center [526, 25] width 253 height 111
click at [374, 158] on span "play_arrow" at bounding box center [376, 149] width 16 height 16
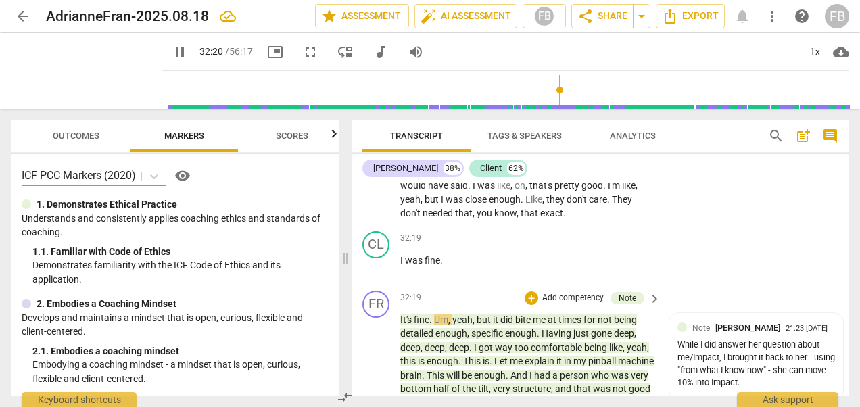
scroll to position [9164, 0]
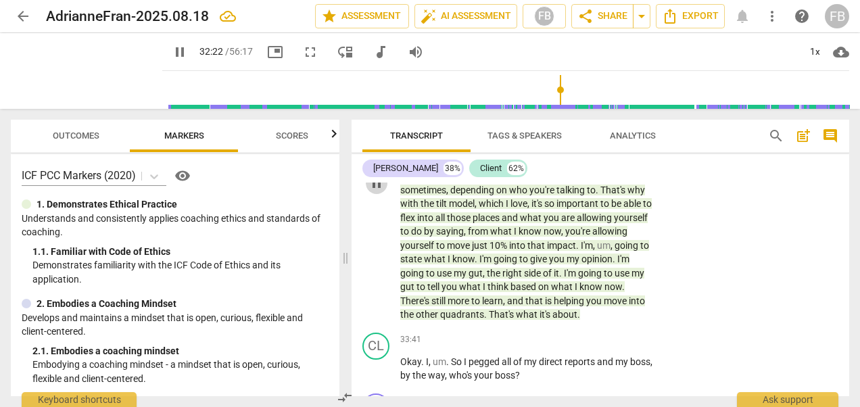
click at [380, 191] on span "pause" at bounding box center [376, 183] width 16 height 16
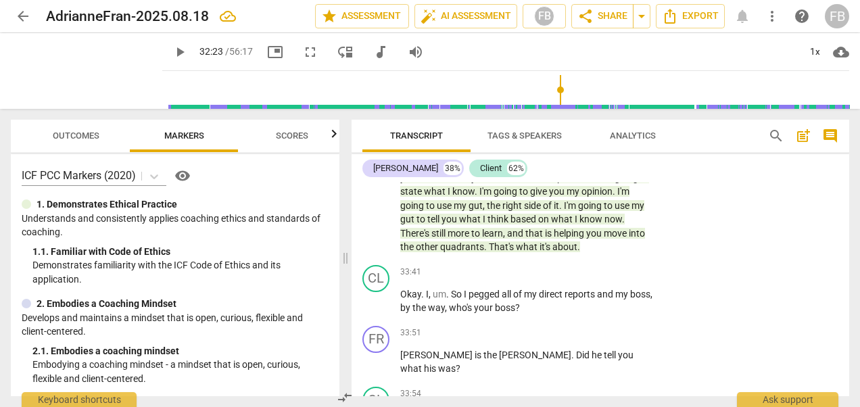
click at [550, 114] on span "." at bounding box center [548, 108] width 5 height 11
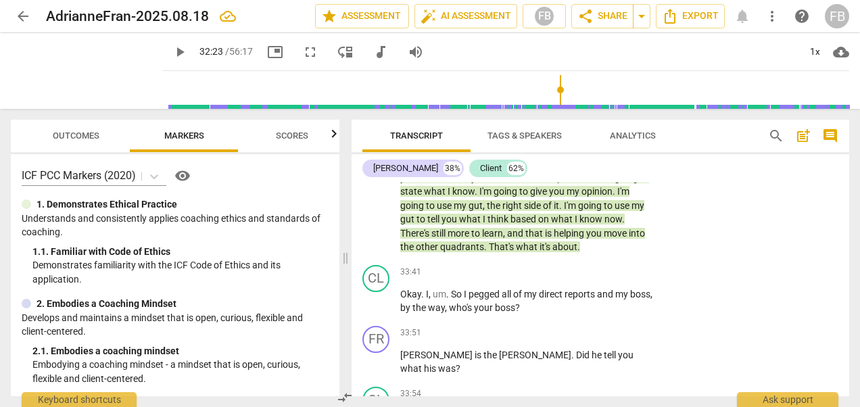
scroll to position [9191, 0]
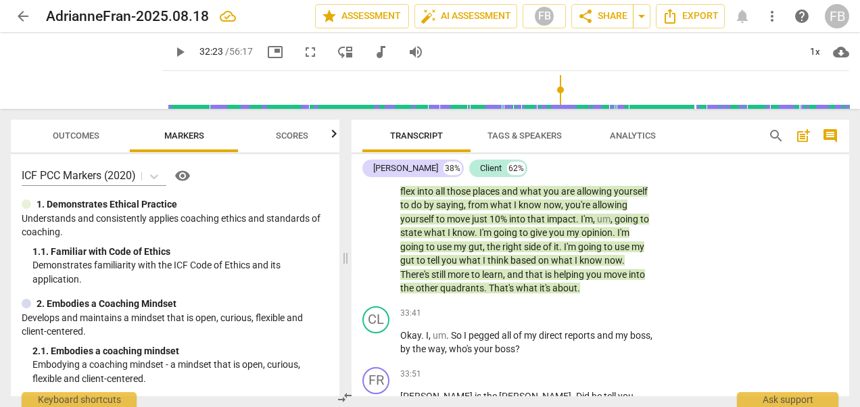
click at [569, 155] on span "And" at bounding box center [559, 149] width 19 height 11
click at [370, 165] on span "pause" at bounding box center [376, 157] width 16 height 16
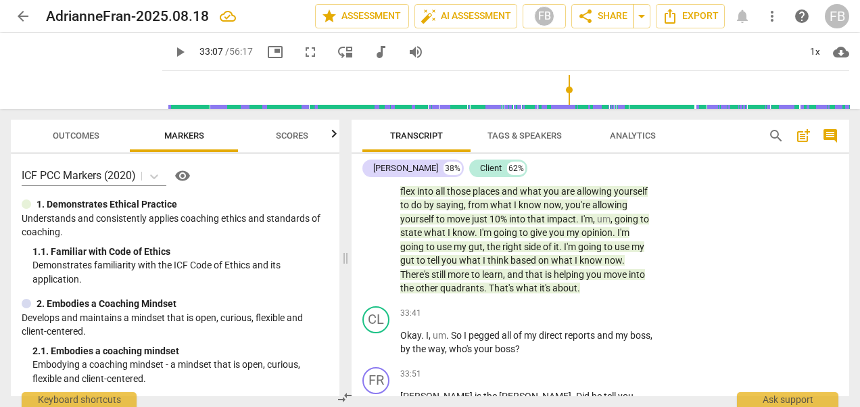
click at [374, 165] on span "play_arrow" at bounding box center [376, 157] width 16 height 16
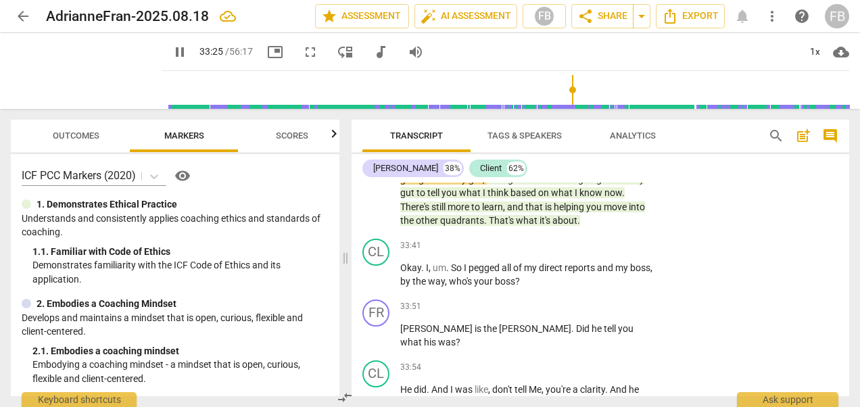
scroll to position [9326, 0]
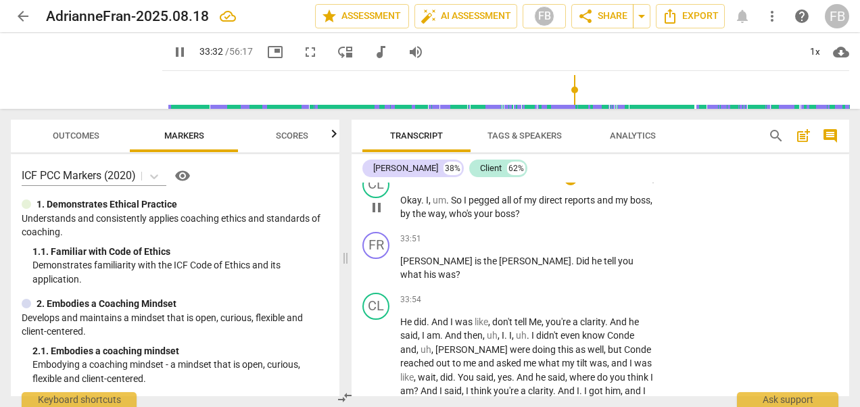
click at [378, 216] on span "pause" at bounding box center [376, 207] width 16 height 16
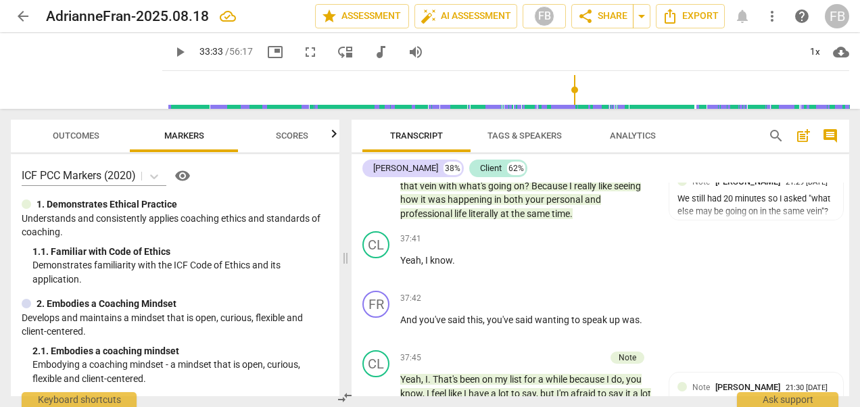
scroll to position [10813, 0]
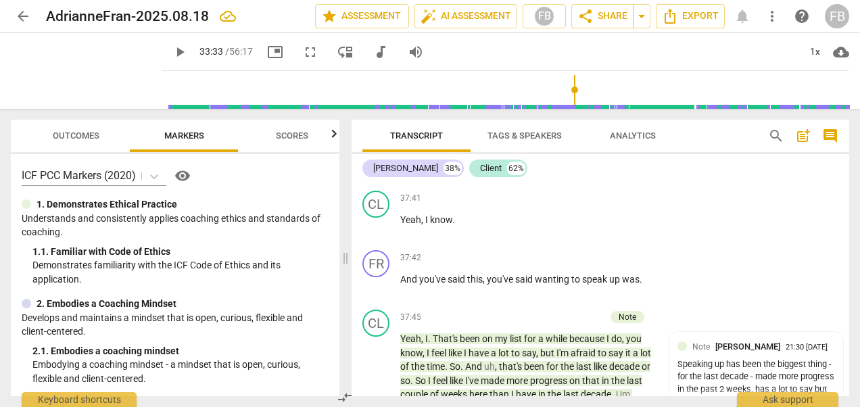
click at [377, 126] on span "play_arrow" at bounding box center [376, 118] width 16 height 16
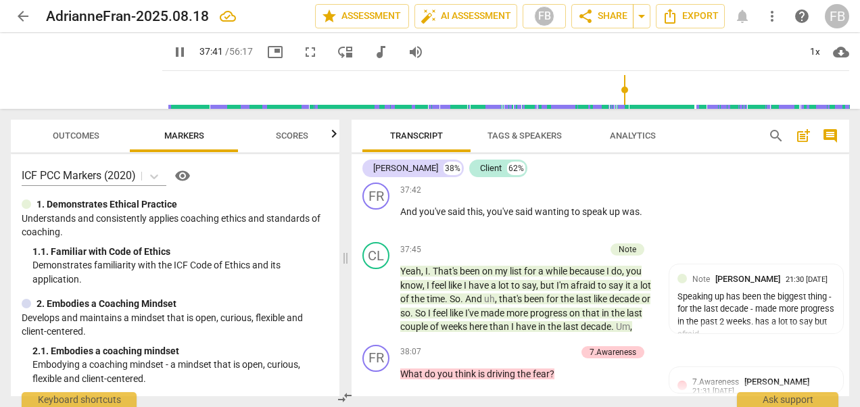
click at [381, 167] on span "pause" at bounding box center [376, 159] width 16 height 16
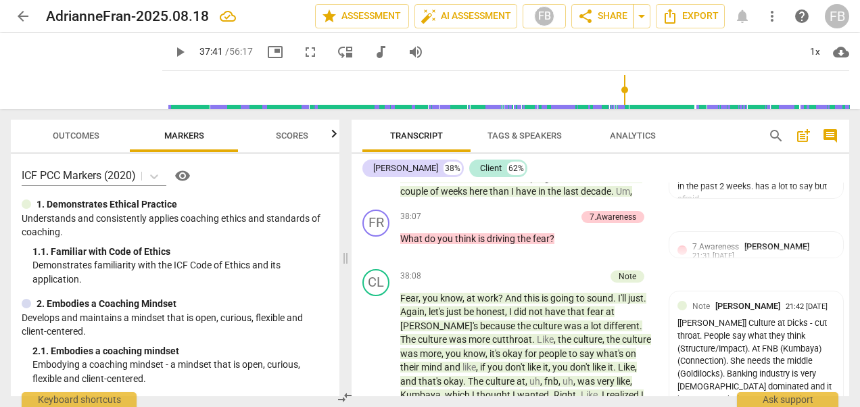
scroll to position [11083, 0]
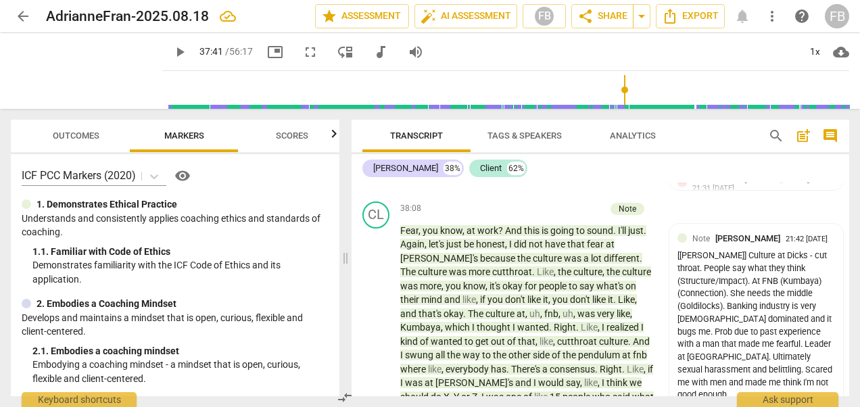
click at [374, 105] on span "play_arrow" at bounding box center [376, 97] width 16 height 16
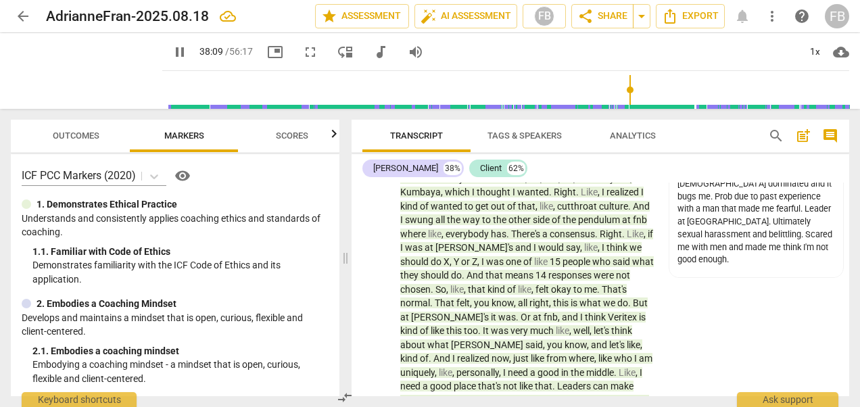
scroll to position [11286, 0]
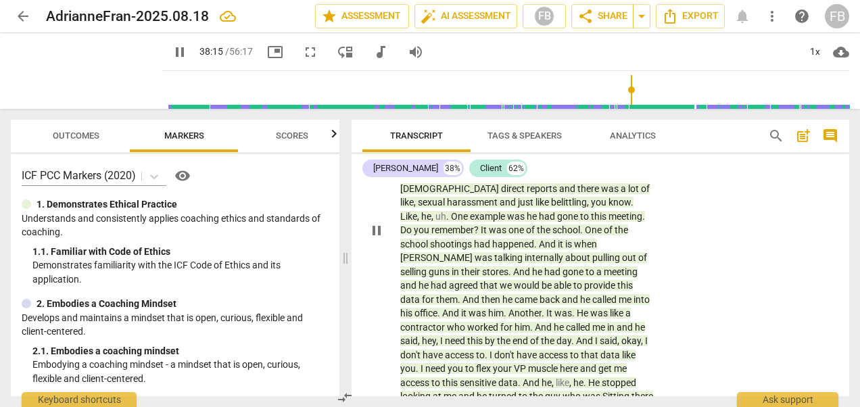
scroll to position [11692, 0]
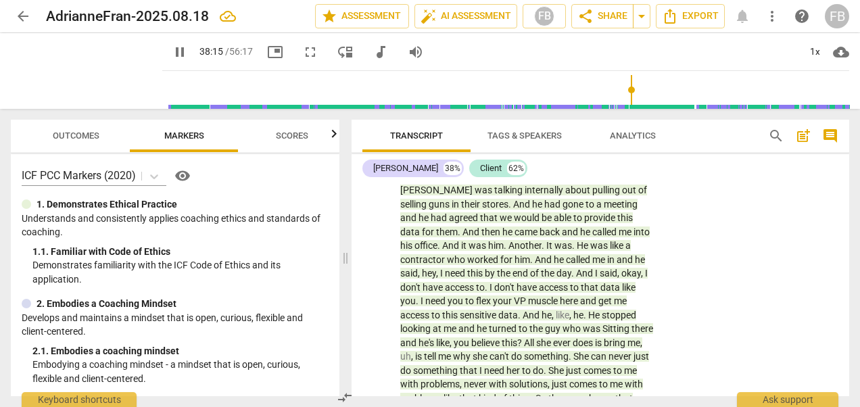
click at [377, 171] on span "pause" at bounding box center [376, 163] width 16 height 16
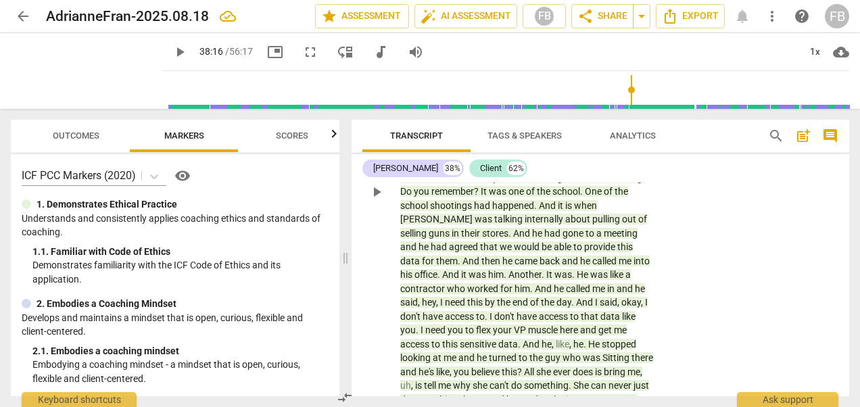
scroll to position [11624, 0]
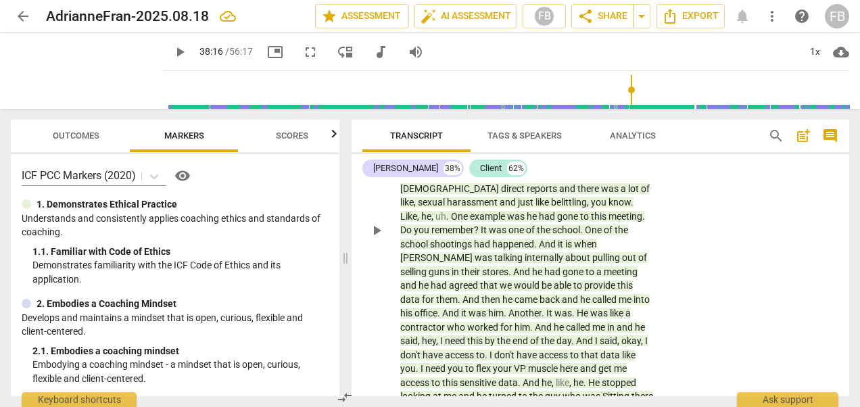
click at [523, 83] on span "the" at bounding box center [531, 77] width 16 height 11
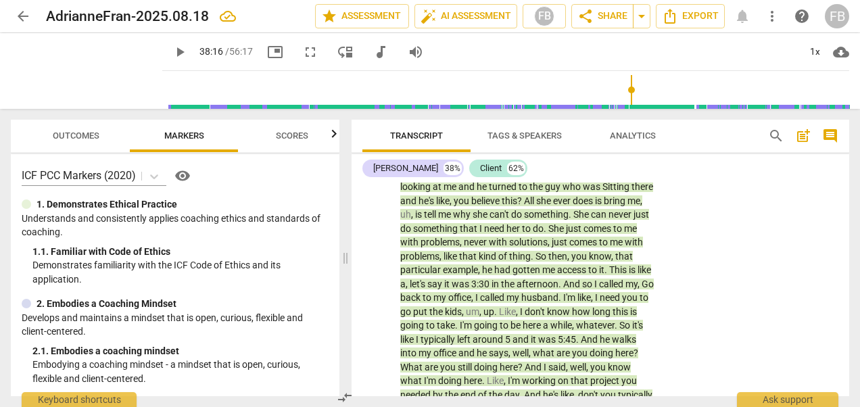
scroll to position [11785, 0]
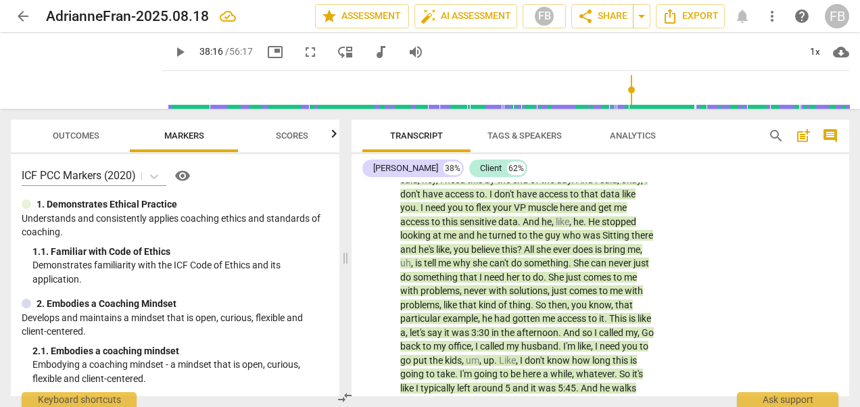
click at [414, 74] on span "Do" at bounding box center [407, 69] width 14 height 11
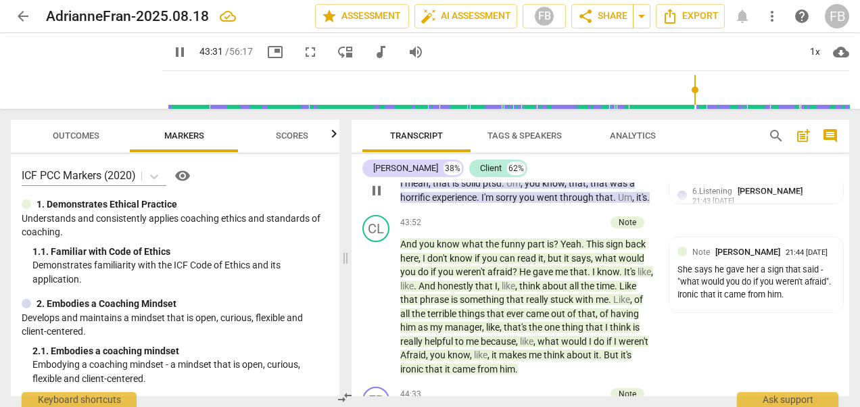
scroll to position [12326, 0]
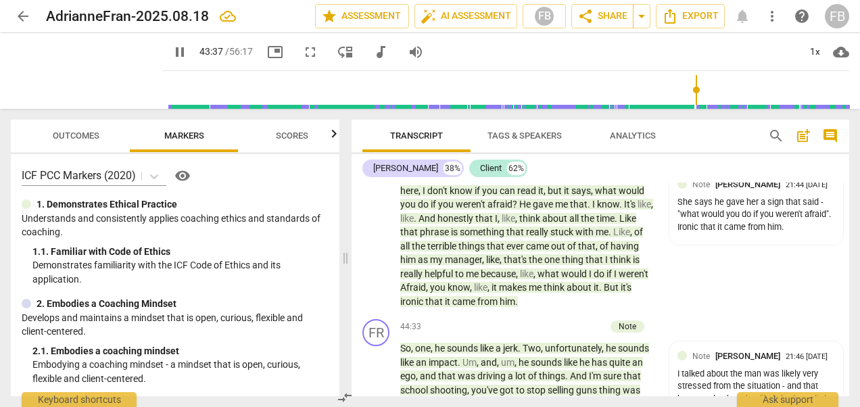
click at [379, 131] on span "pause" at bounding box center [376, 123] width 16 height 16
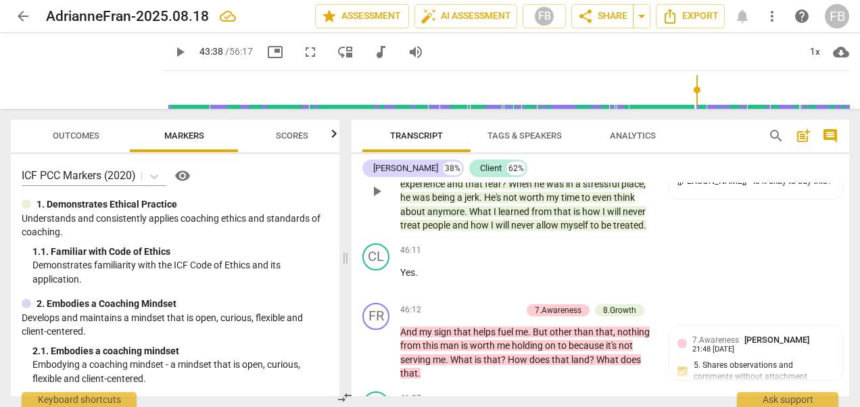
scroll to position [13002, 0]
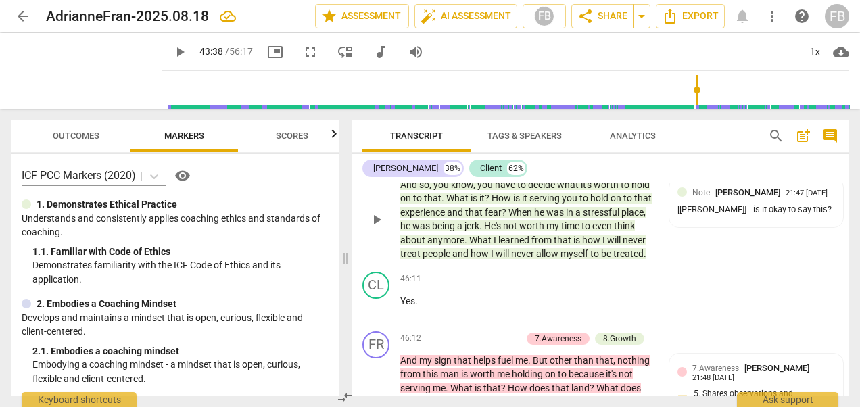
click at [374, 228] on span "play_arrow" at bounding box center [376, 220] width 16 height 16
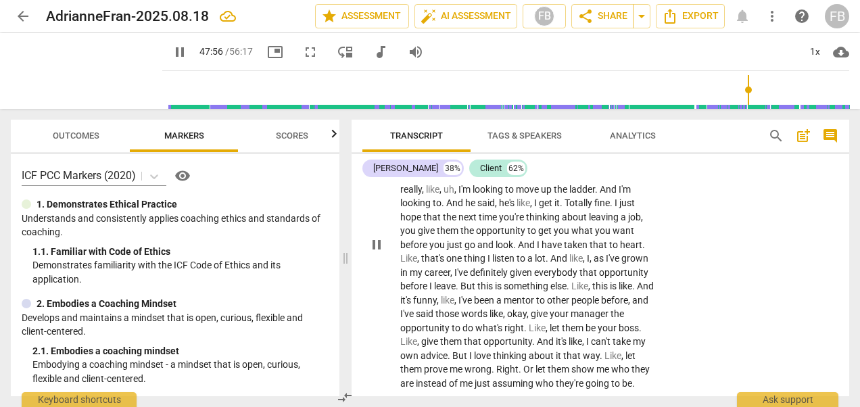
scroll to position [14151, 0]
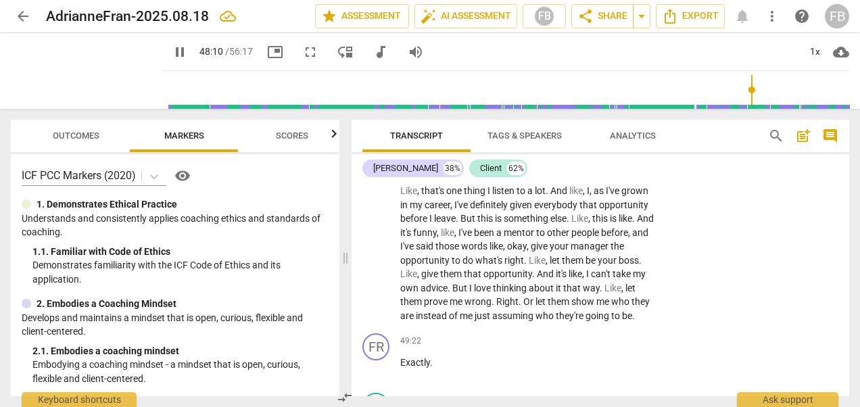
click at [376, 185] on span "pause" at bounding box center [376, 177] width 16 height 16
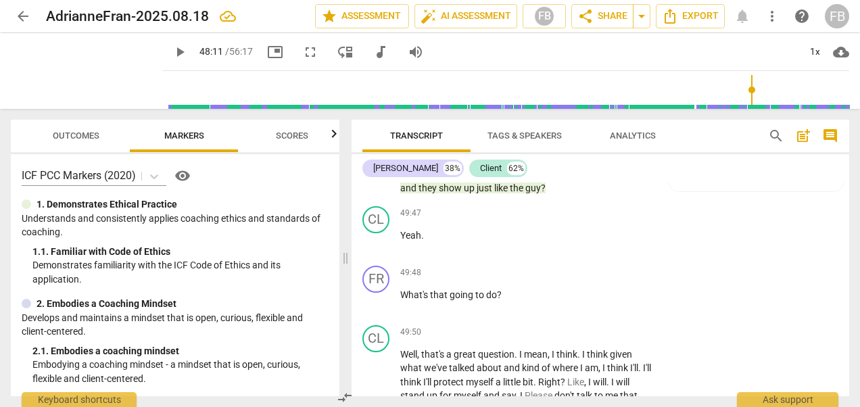
scroll to position [14489, 0]
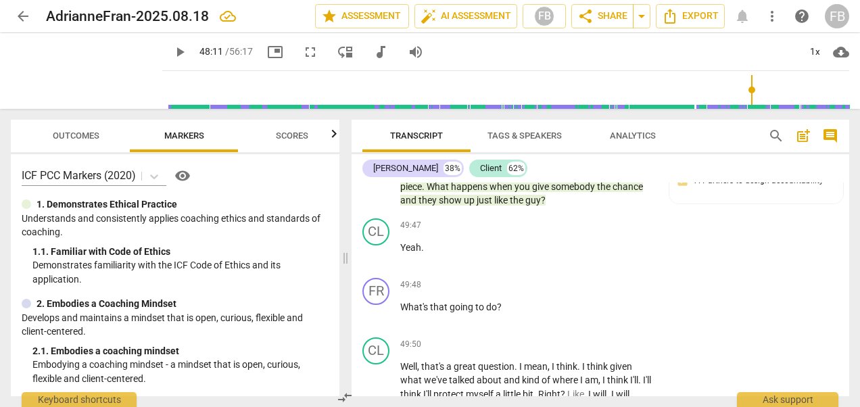
click at [379, 99] on span "play_arrow" at bounding box center [376, 91] width 16 height 16
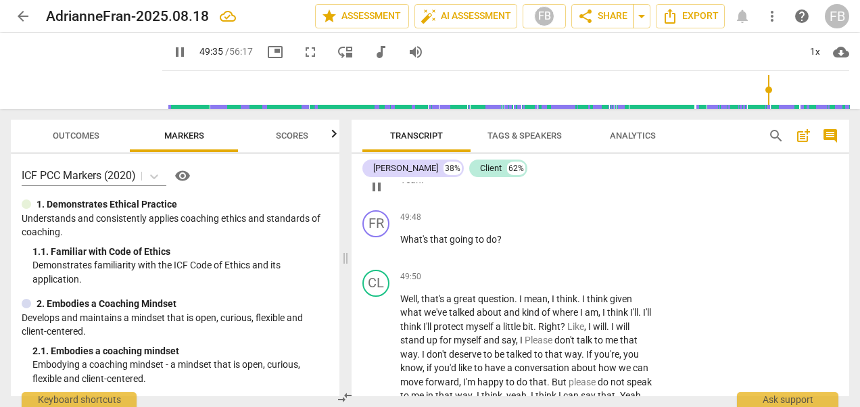
scroll to position [14624, 0]
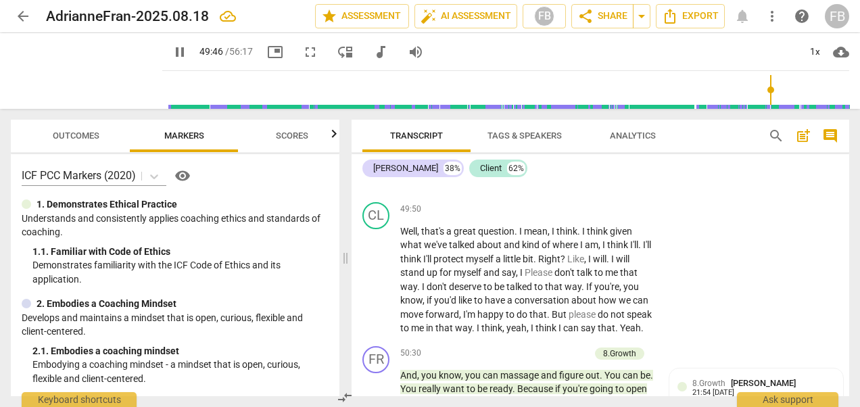
click at [377, 127] on span "pause" at bounding box center [376, 119] width 16 height 16
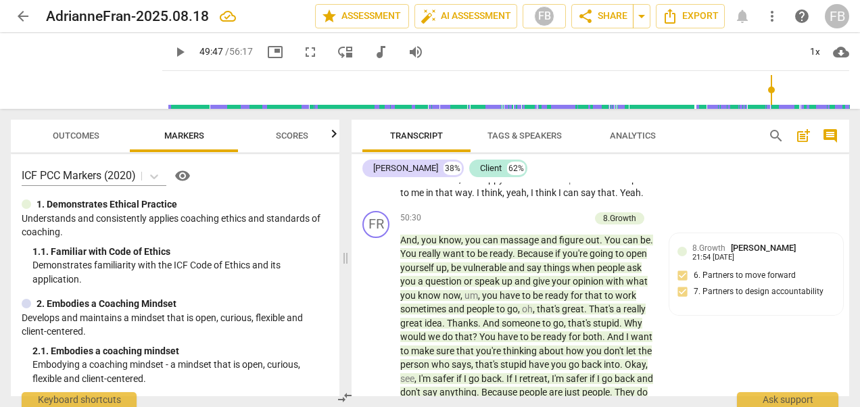
scroll to position [14827, 0]
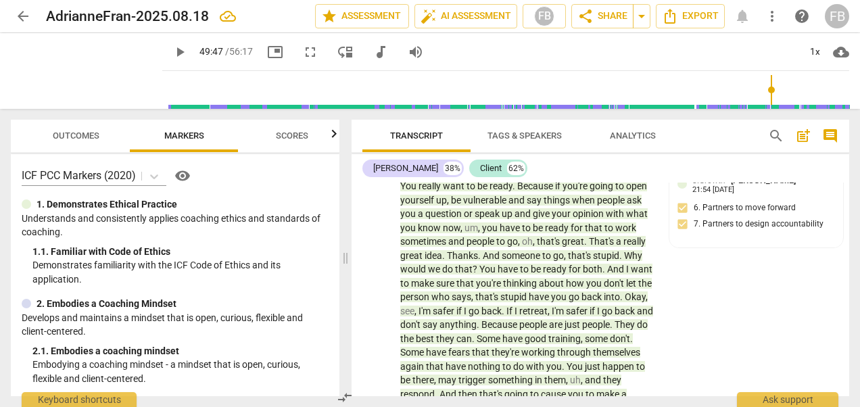
click at [378, 85] on span "play_arrow" at bounding box center [376, 77] width 16 height 16
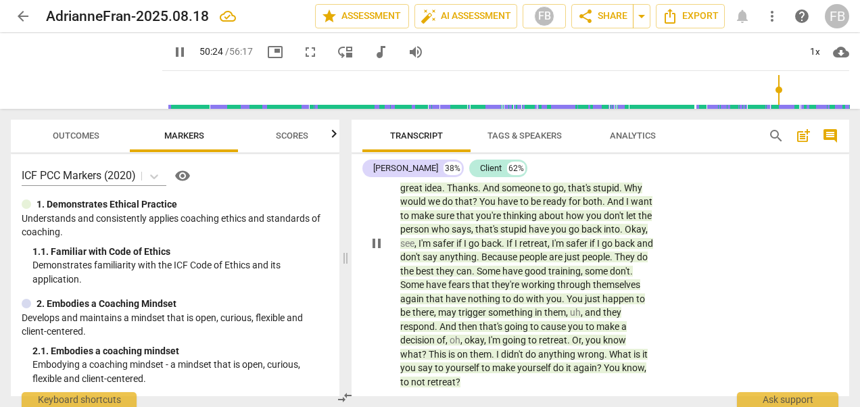
scroll to position [15030, 0]
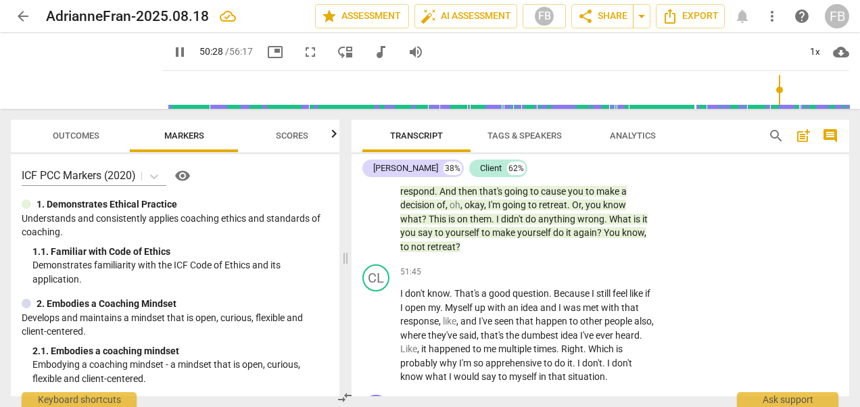
click at [381, 116] on span "pause" at bounding box center [376, 108] width 16 height 16
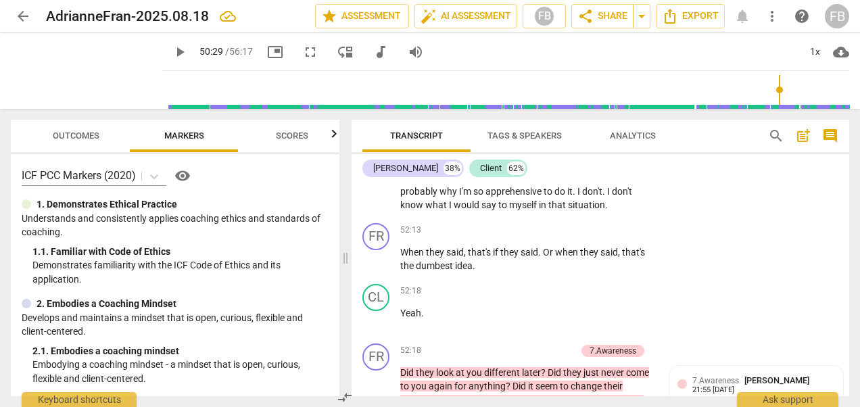
scroll to position [15233, 0]
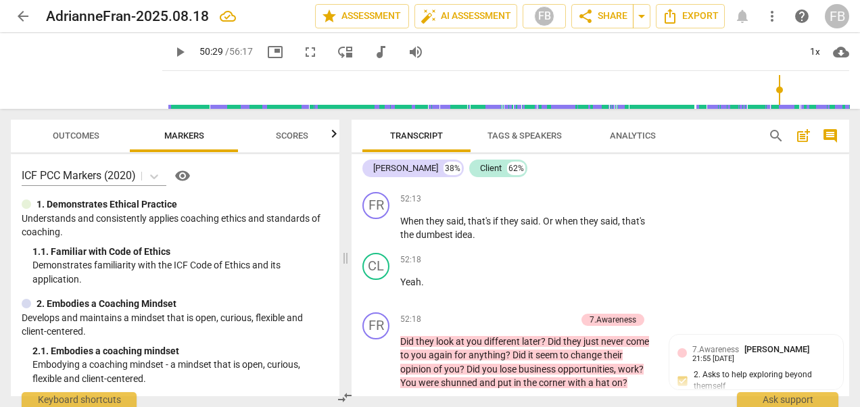
click at [379, 141] on span "play_arrow" at bounding box center [376, 132] width 16 height 16
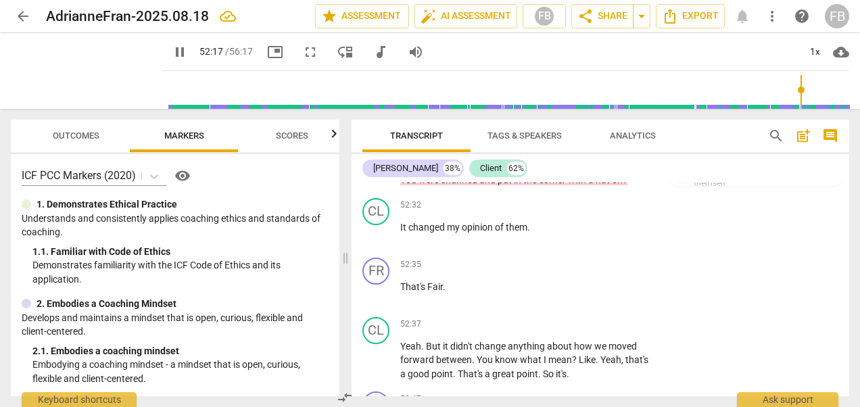
scroll to position [15503, 0]
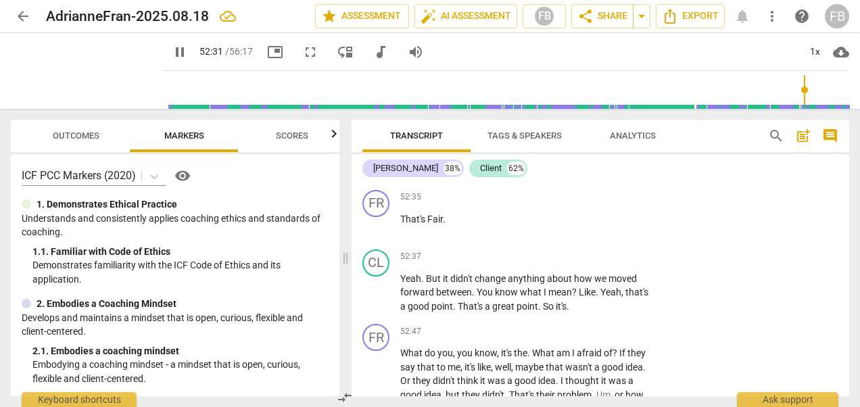
click at [372, 100] on span "pause" at bounding box center [376, 92] width 16 height 16
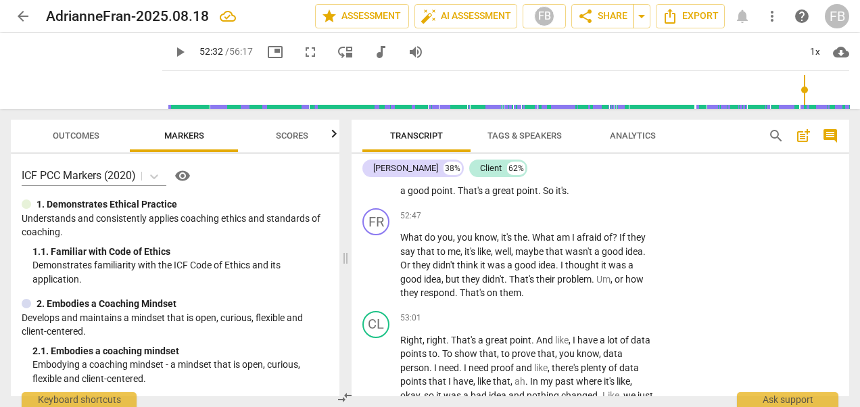
scroll to position [15638, 0]
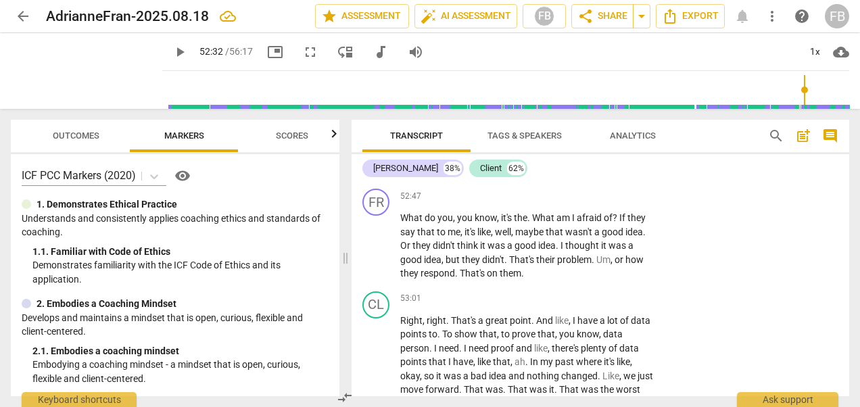
click at [379, 166] on span "play_arrow" at bounding box center [376, 157] width 16 height 16
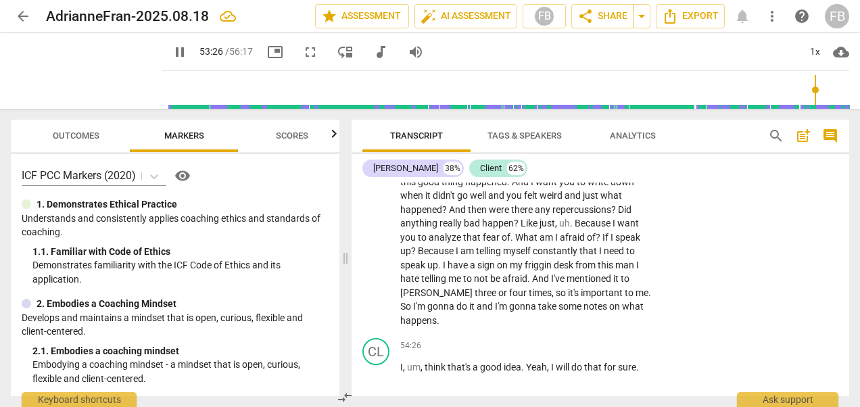
scroll to position [16044, 0]
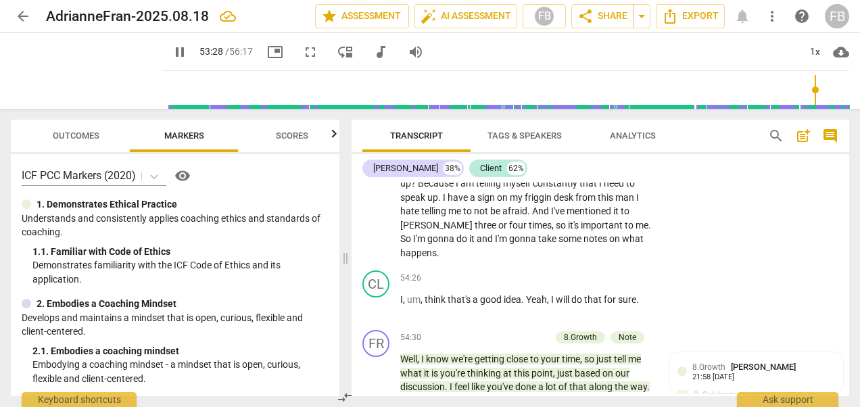
click at [381, 164] on span "pause" at bounding box center [376, 156] width 16 height 16
type input "3209"
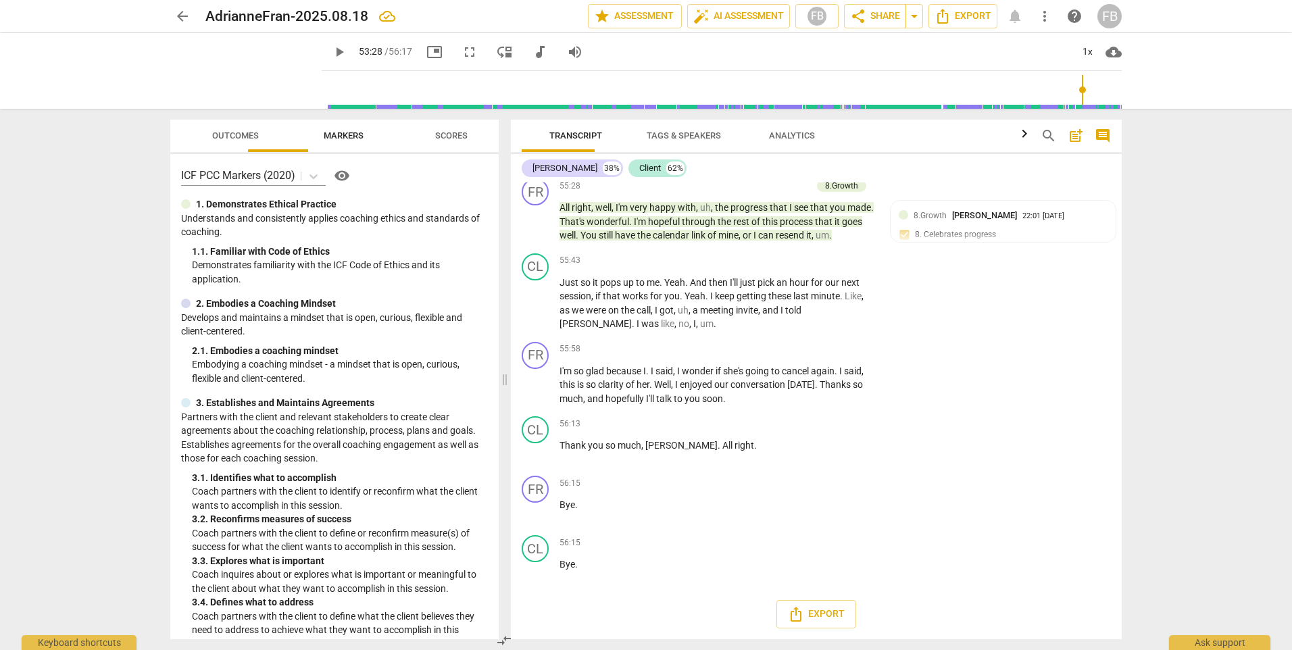
scroll to position [14182, 0]
